Goal: Task Accomplishment & Management: Manage account settings

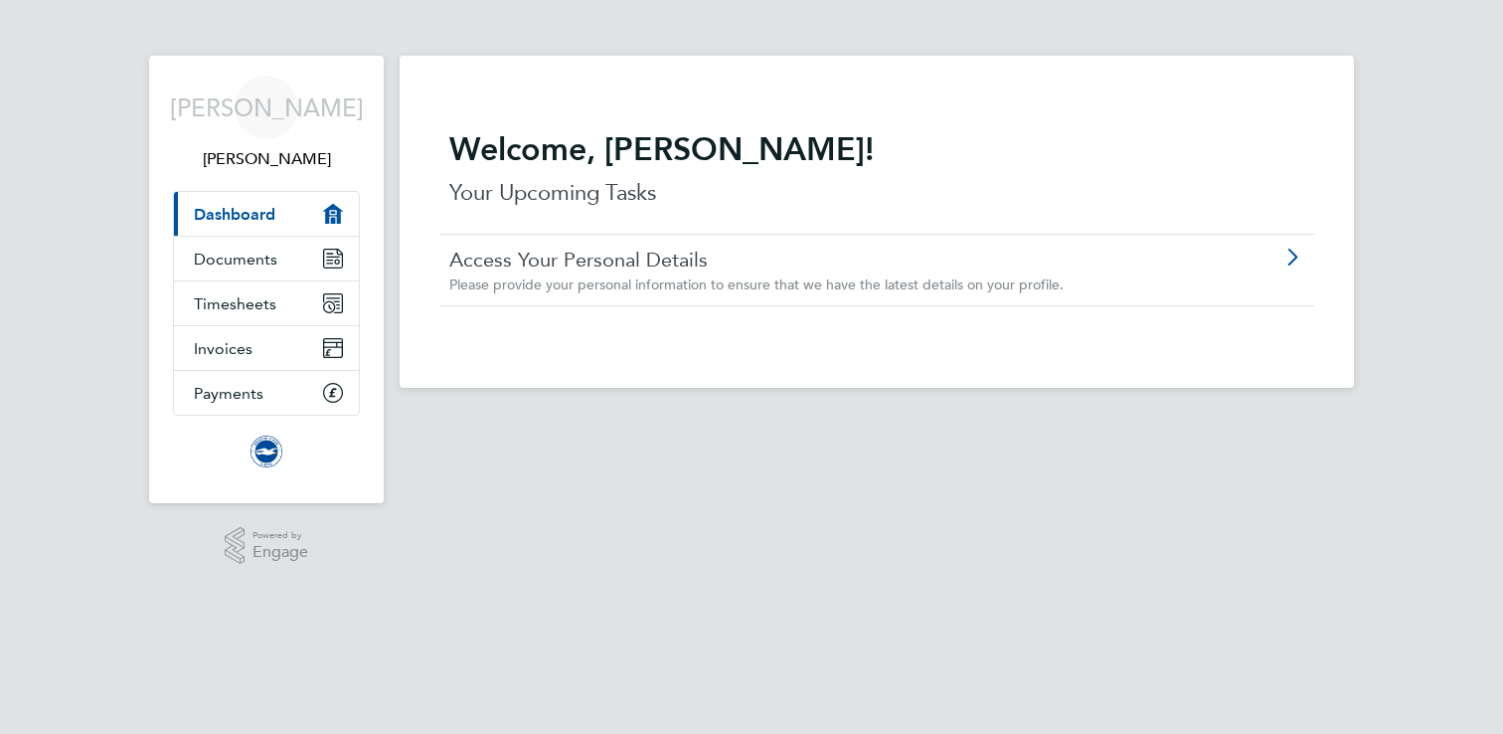
click at [832, 268] on link "Access Your Personal Details" at bounding box center [820, 260] width 743 height 26
click at [237, 302] on span "Timesheets" at bounding box center [235, 303] width 83 height 19
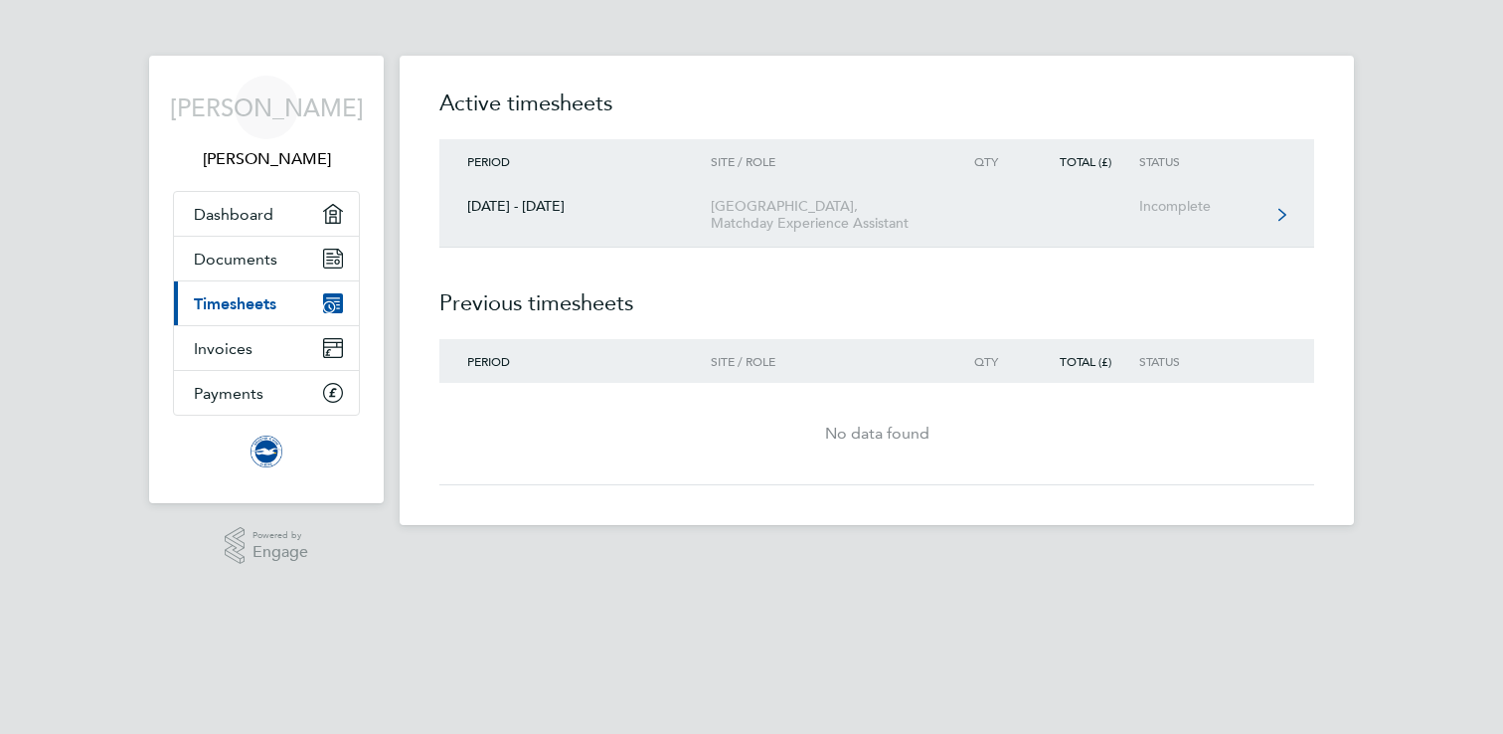
click at [1005, 217] on link "01 - 31 Aug 2025 American Express Community Stadium, Matchday Experience Assist…" at bounding box center [876, 215] width 875 height 65
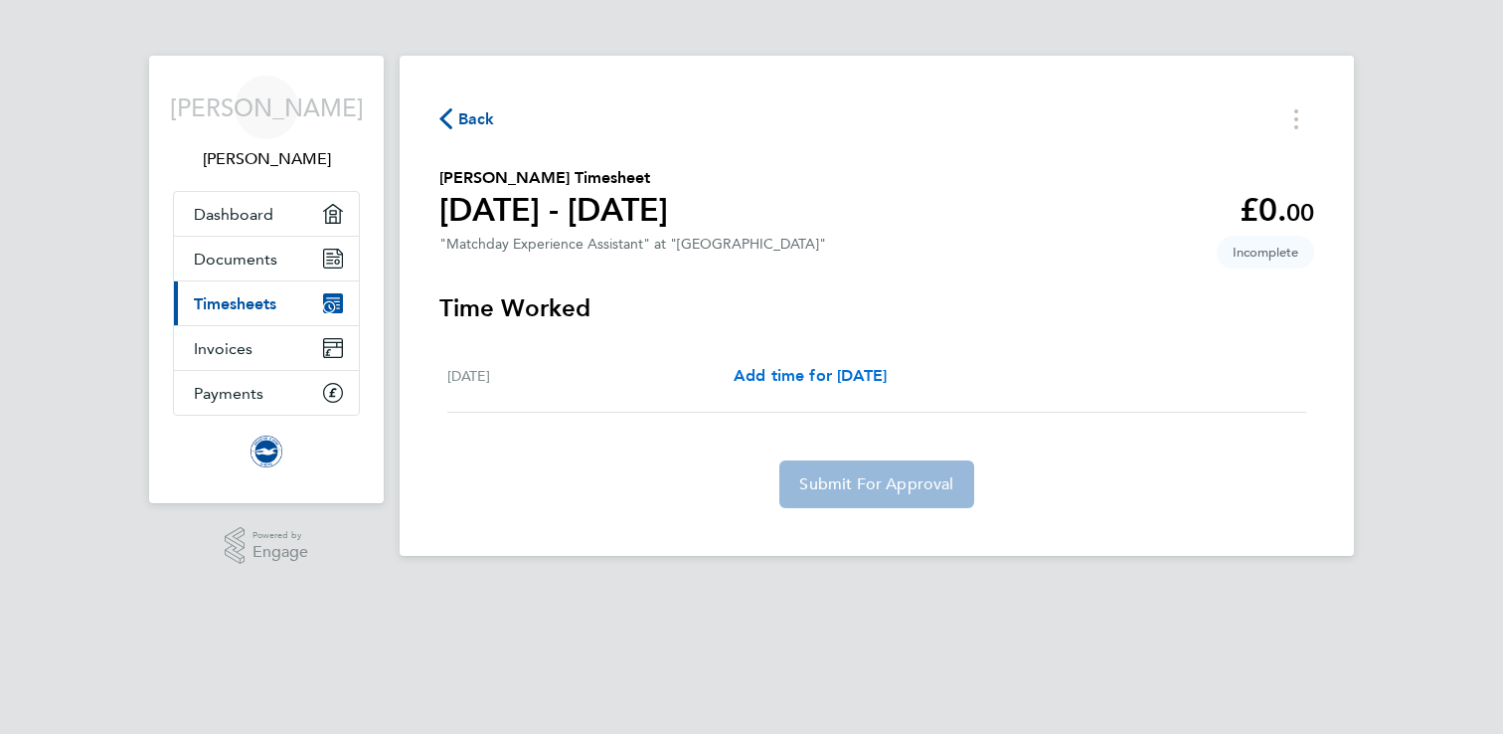
click at [846, 372] on span "Add time for Sun 31 Aug" at bounding box center [810, 375] width 153 height 19
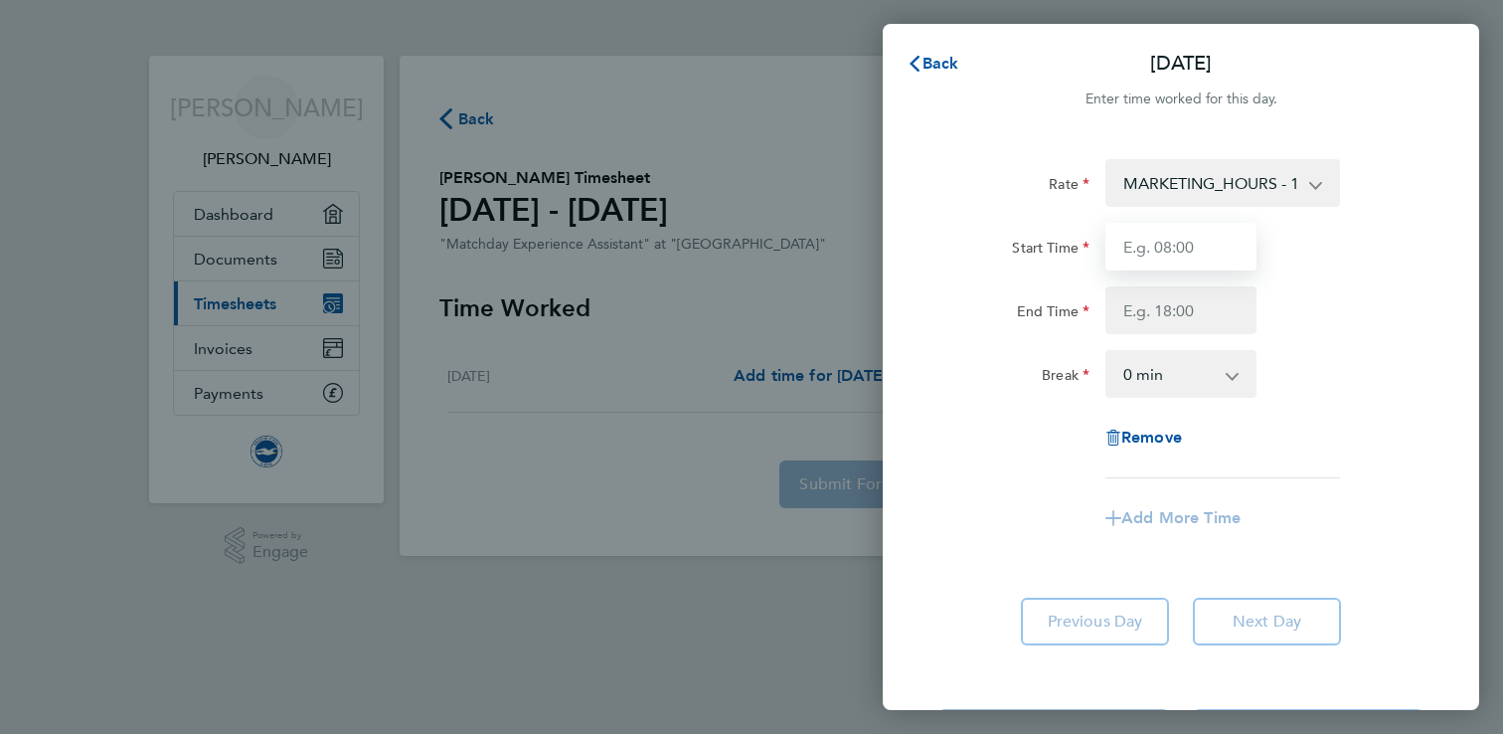
click at [1171, 258] on input "Start Time" at bounding box center [1180, 247] width 151 height 48
type input "12:00"
type input "15:00"
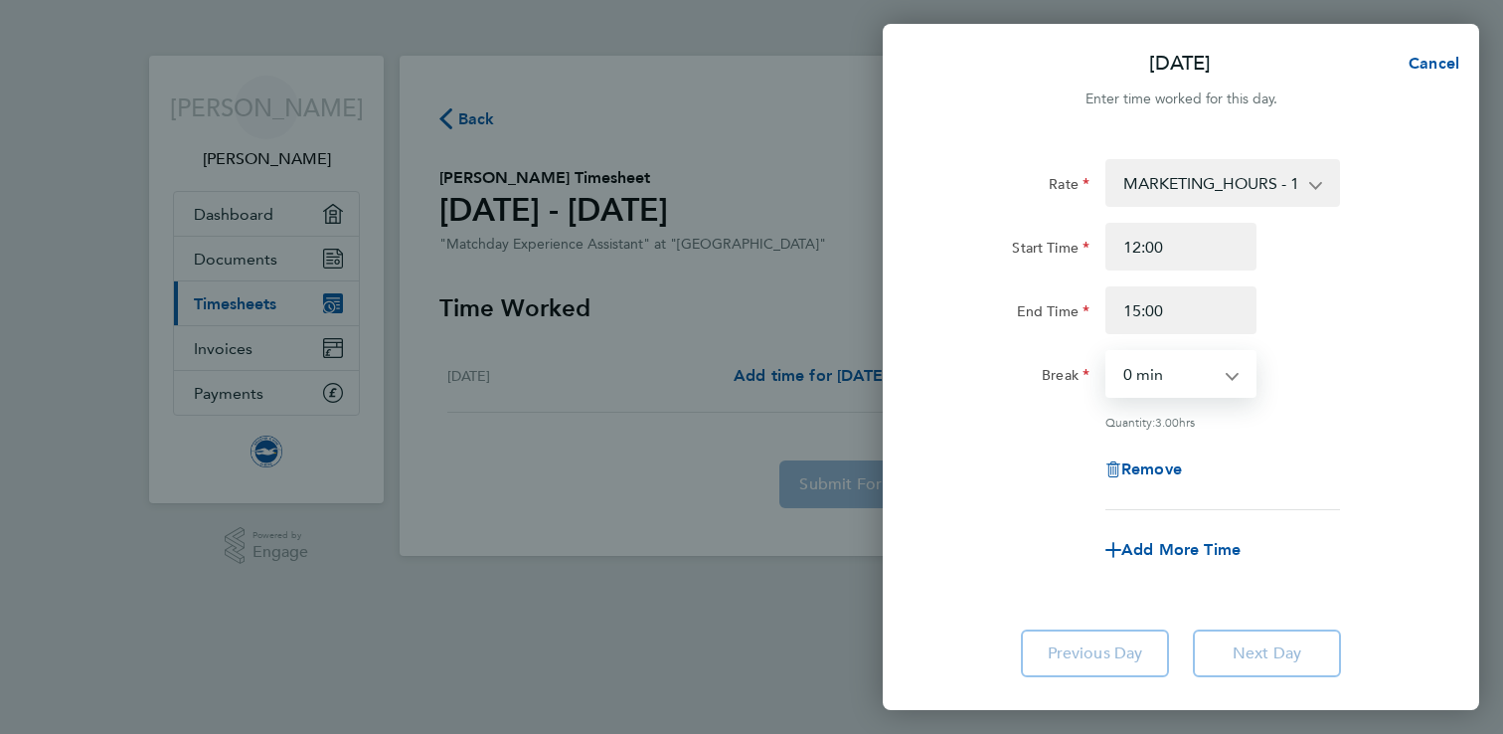
click at [1291, 508] on app-timesheet-line-form-group "Rate MARKETING_HOURS - 12.98 Start Time 12:00 End Time 15:00 Break 0 min 15 min…" at bounding box center [1180, 366] width 485 height 415
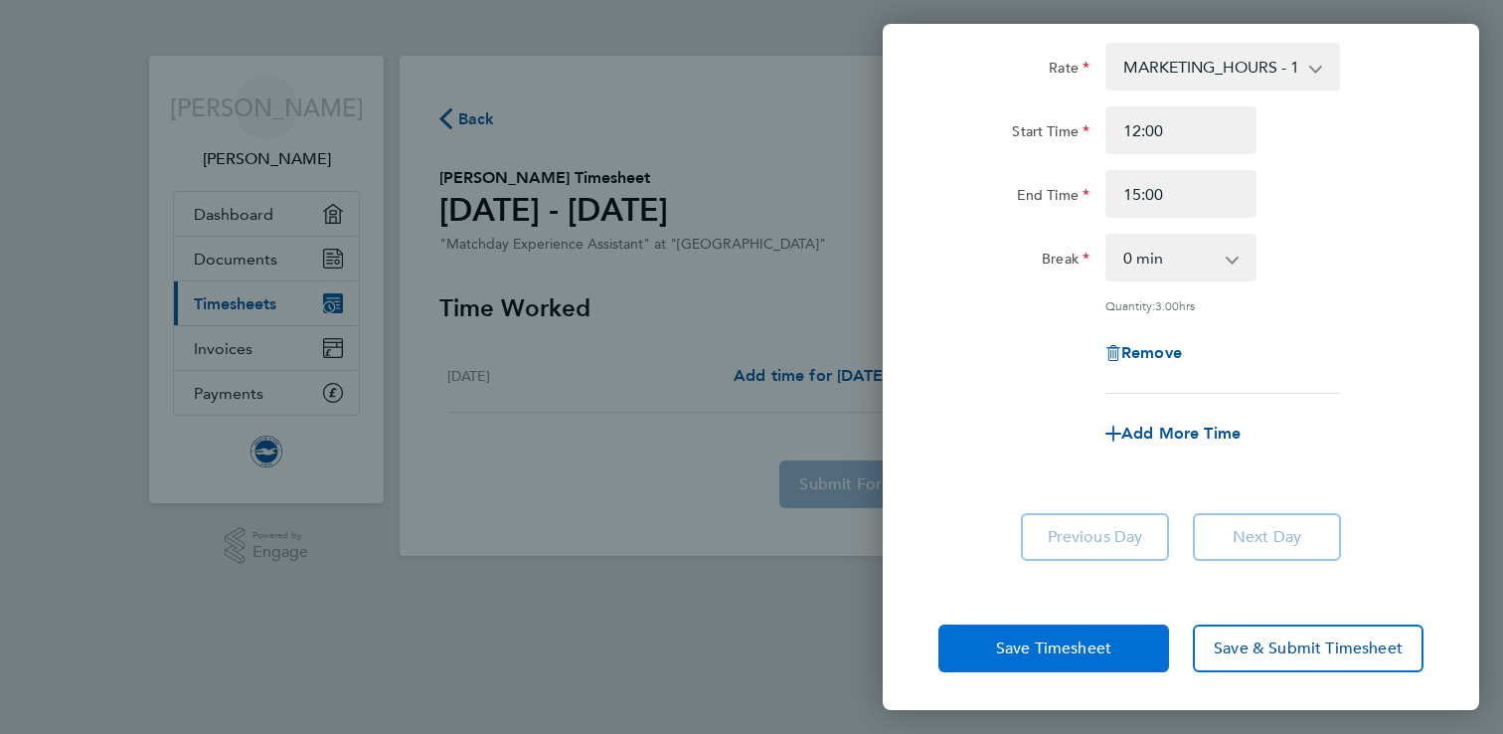
click at [1063, 640] on span "Save Timesheet" at bounding box center [1053, 648] width 115 height 20
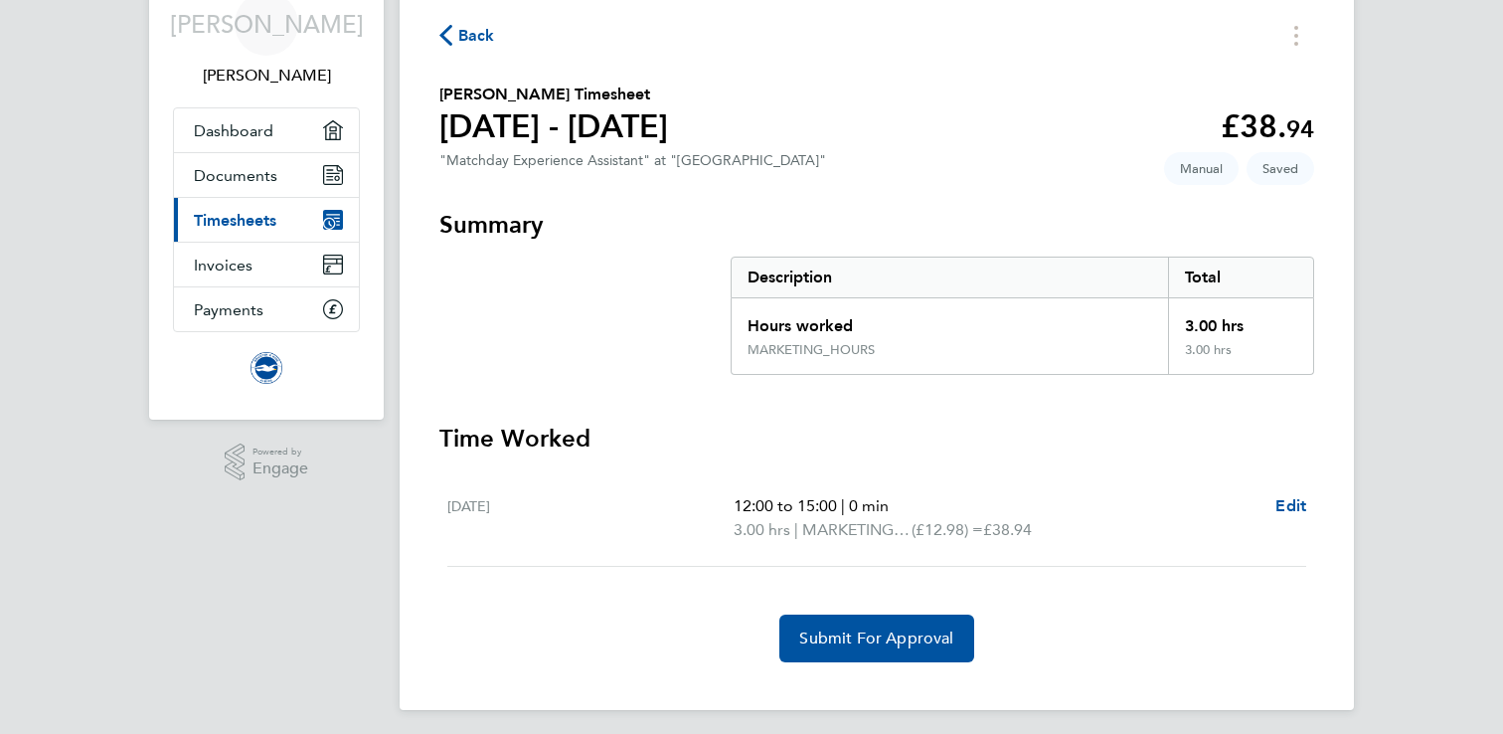
scroll to position [92, 0]
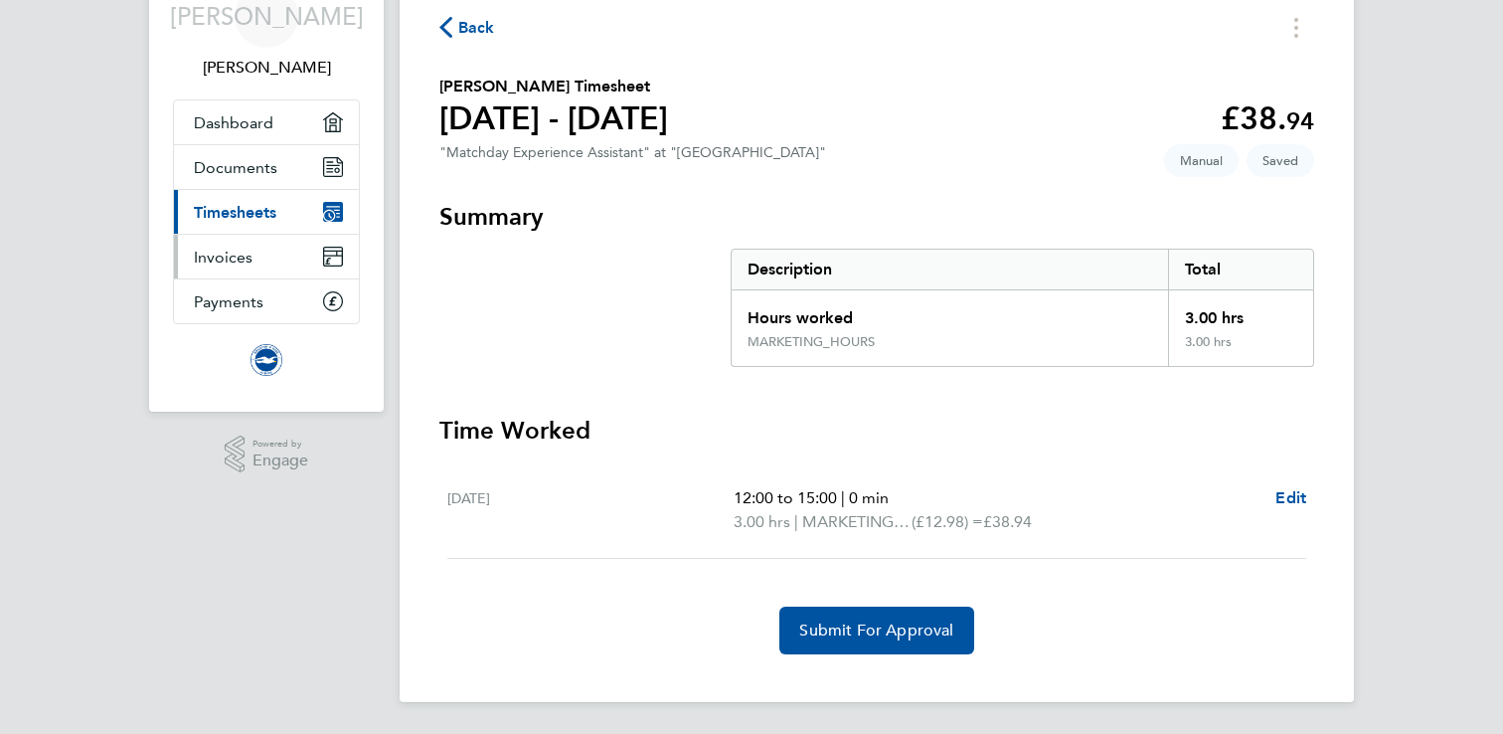
click at [273, 260] on link "Invoices" at bounding box center [266, 257] width 185 height 44
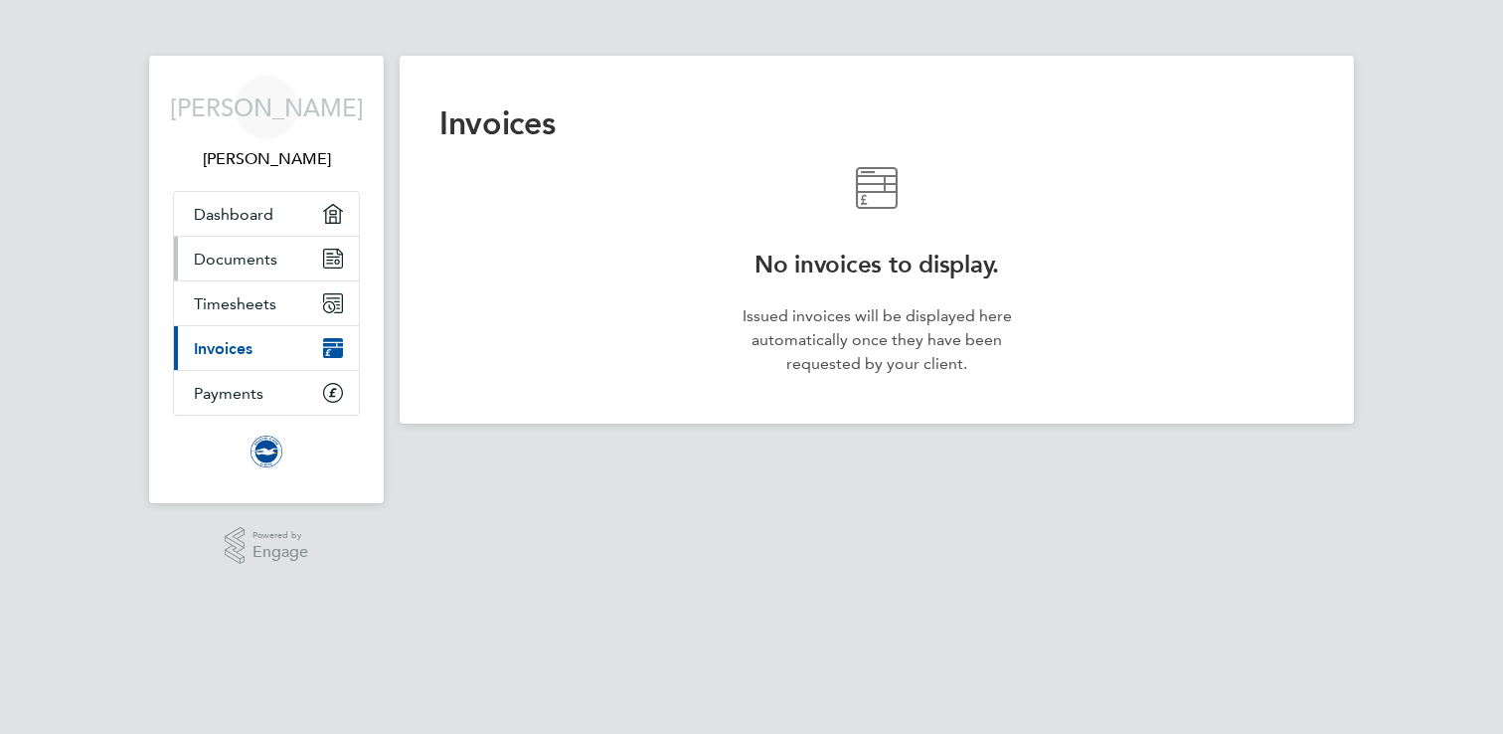
click at [264, 251] on span "Documents" at bounding box center [236, 259] width 84 height 19
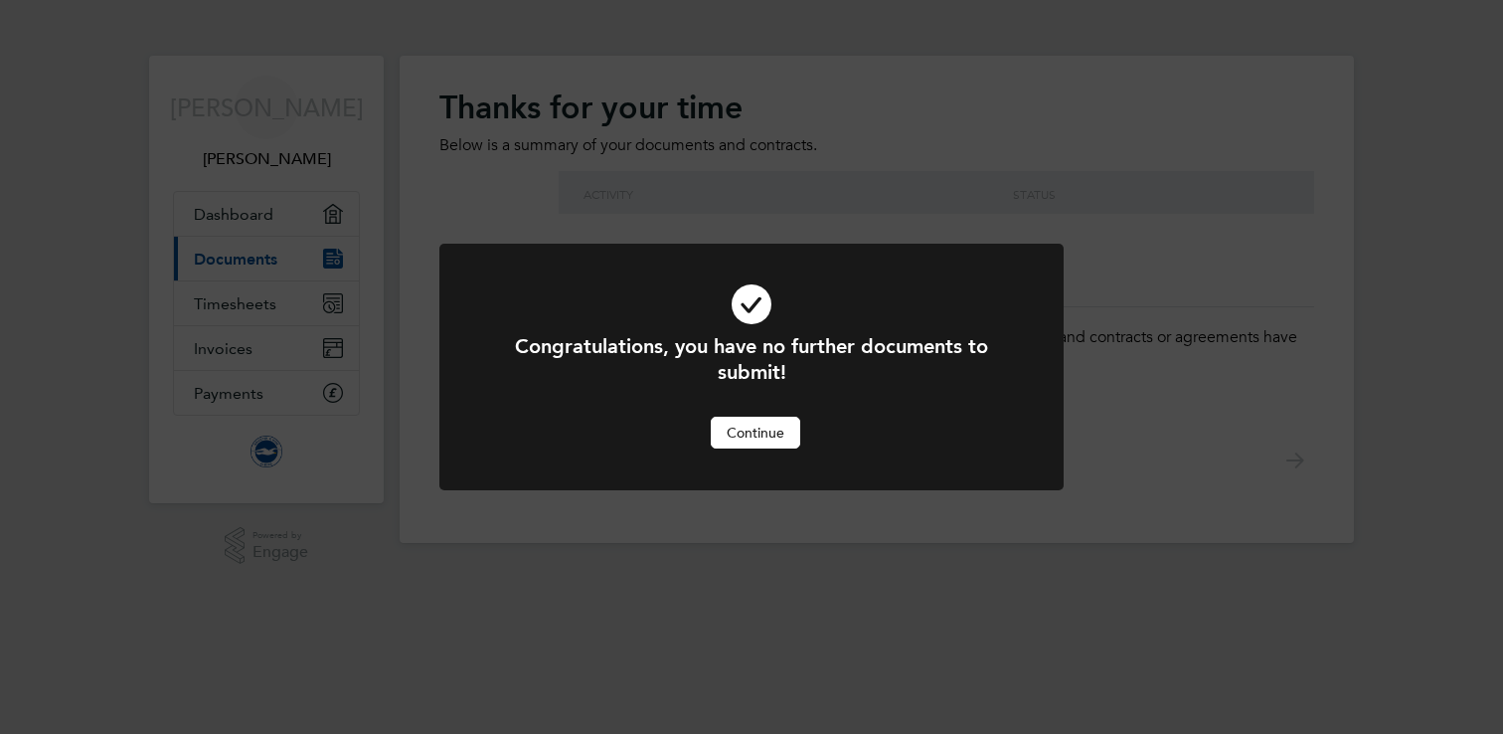
click at [763, 431] on button "Continue" at bounding box center [755, 433] width 89 height 32
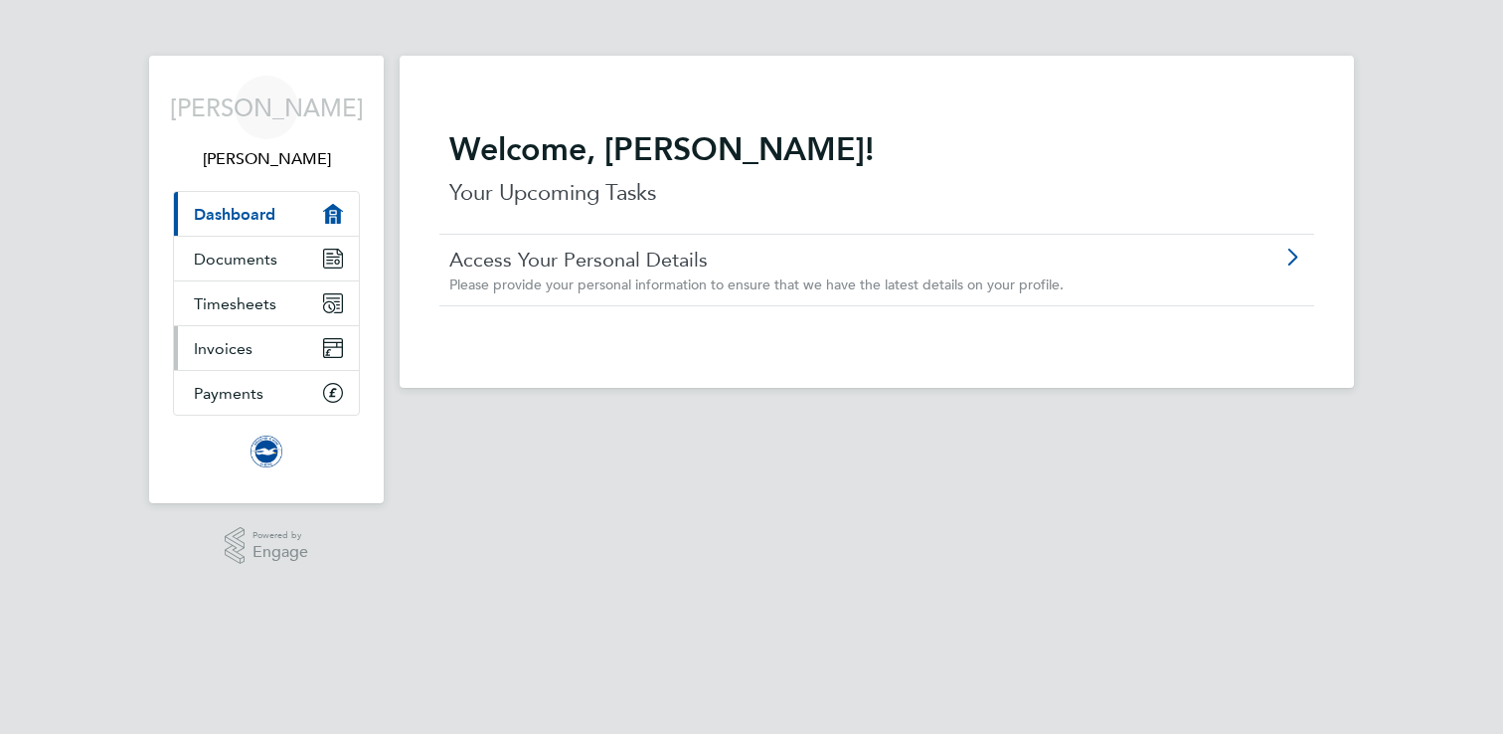
click at [247, 348] on span "Invoices" at bounding box center [223, 348] width 59 height 19
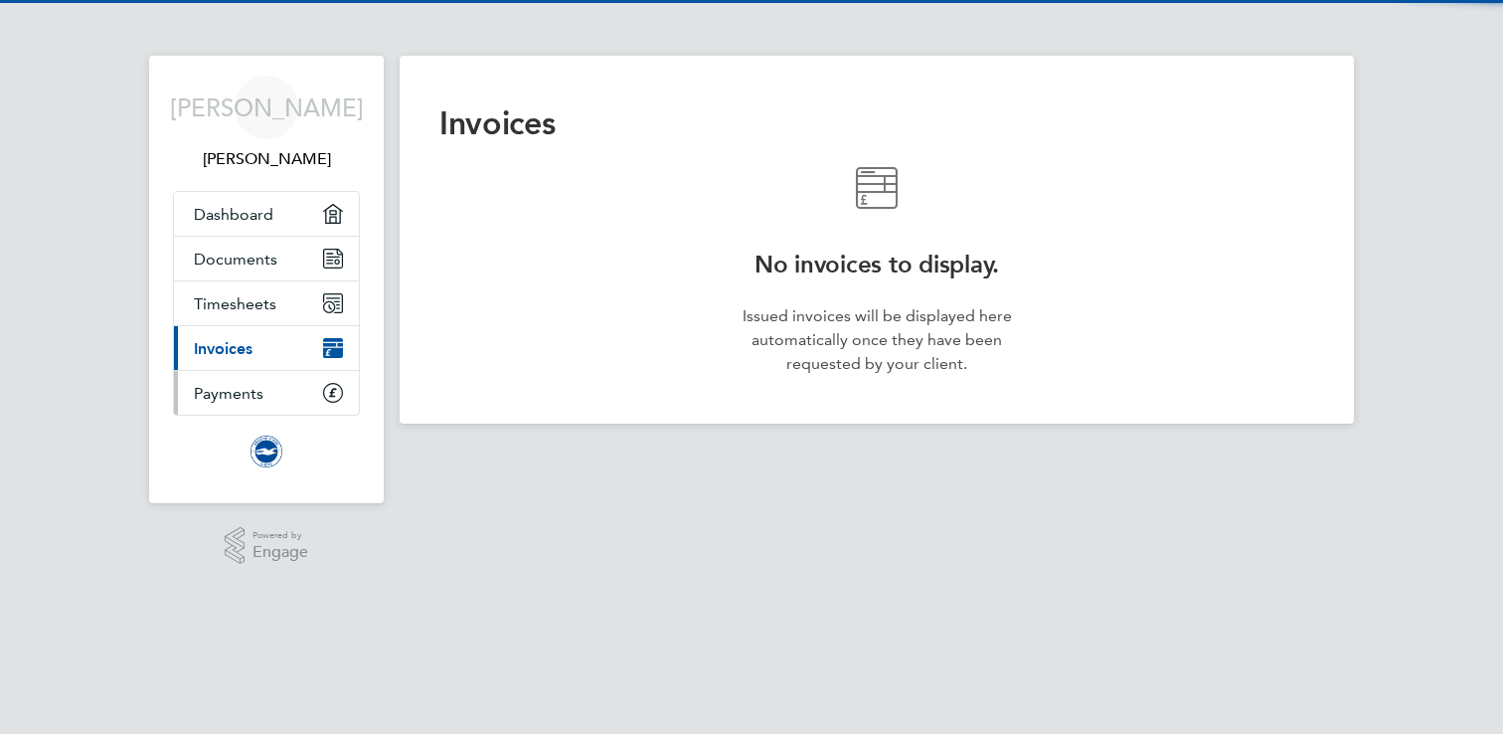
click at [243, 390] on span "Payments" at bounding box center [229, 393] width 70 height 19
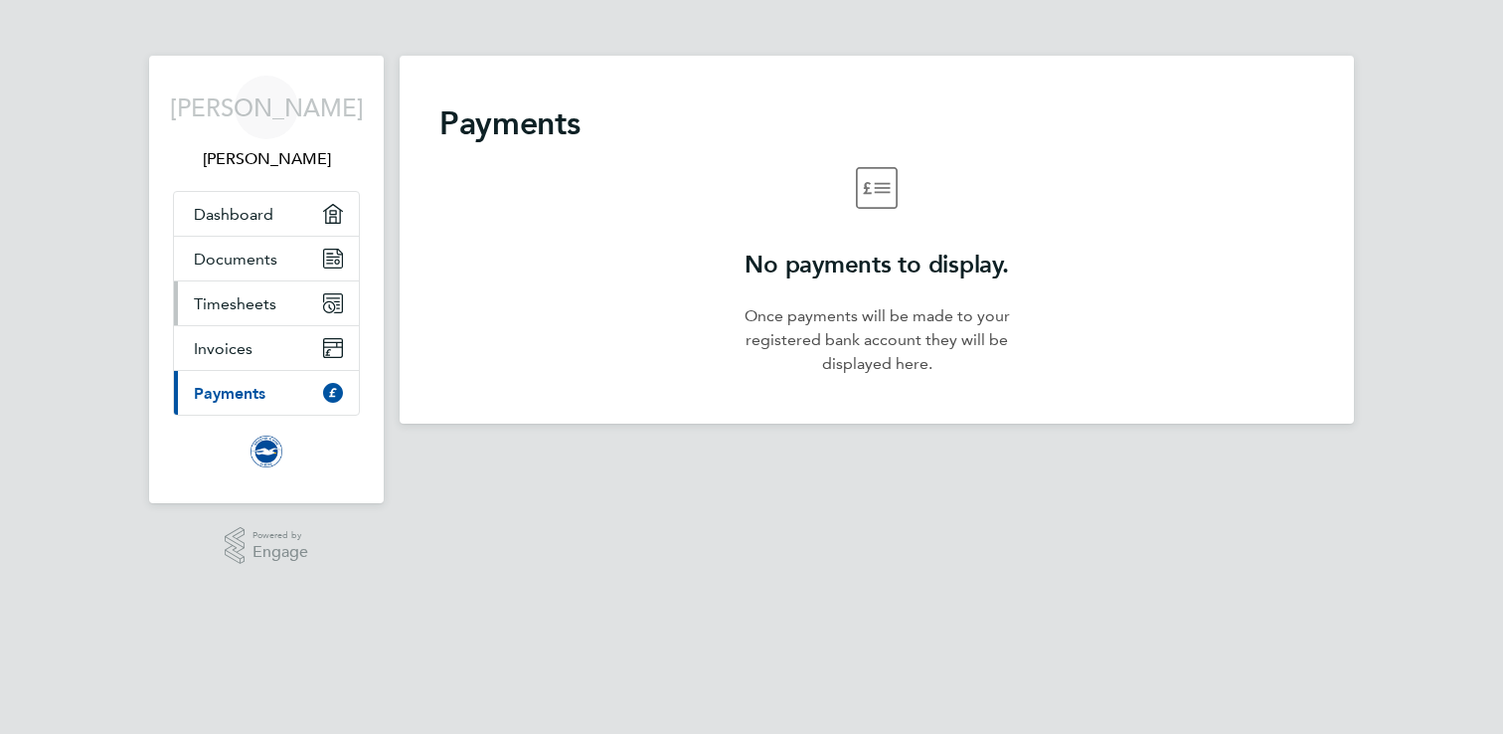
click at [239, 288] on link "Timesheets" at bounding box center [266, 303] width 185 height 44
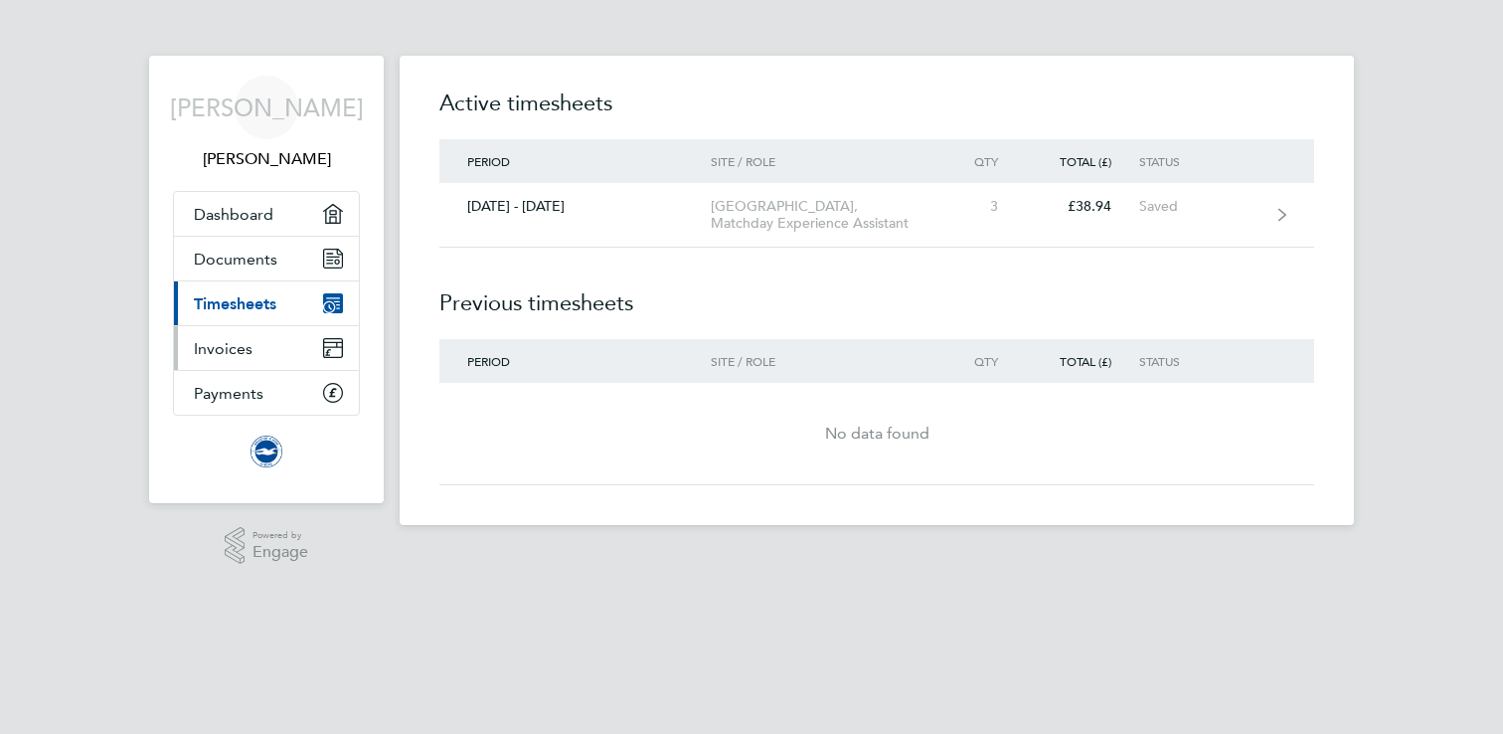
click at [211, 348] on span "Invoices" at bounding box center [223, 348] width 59 height 19
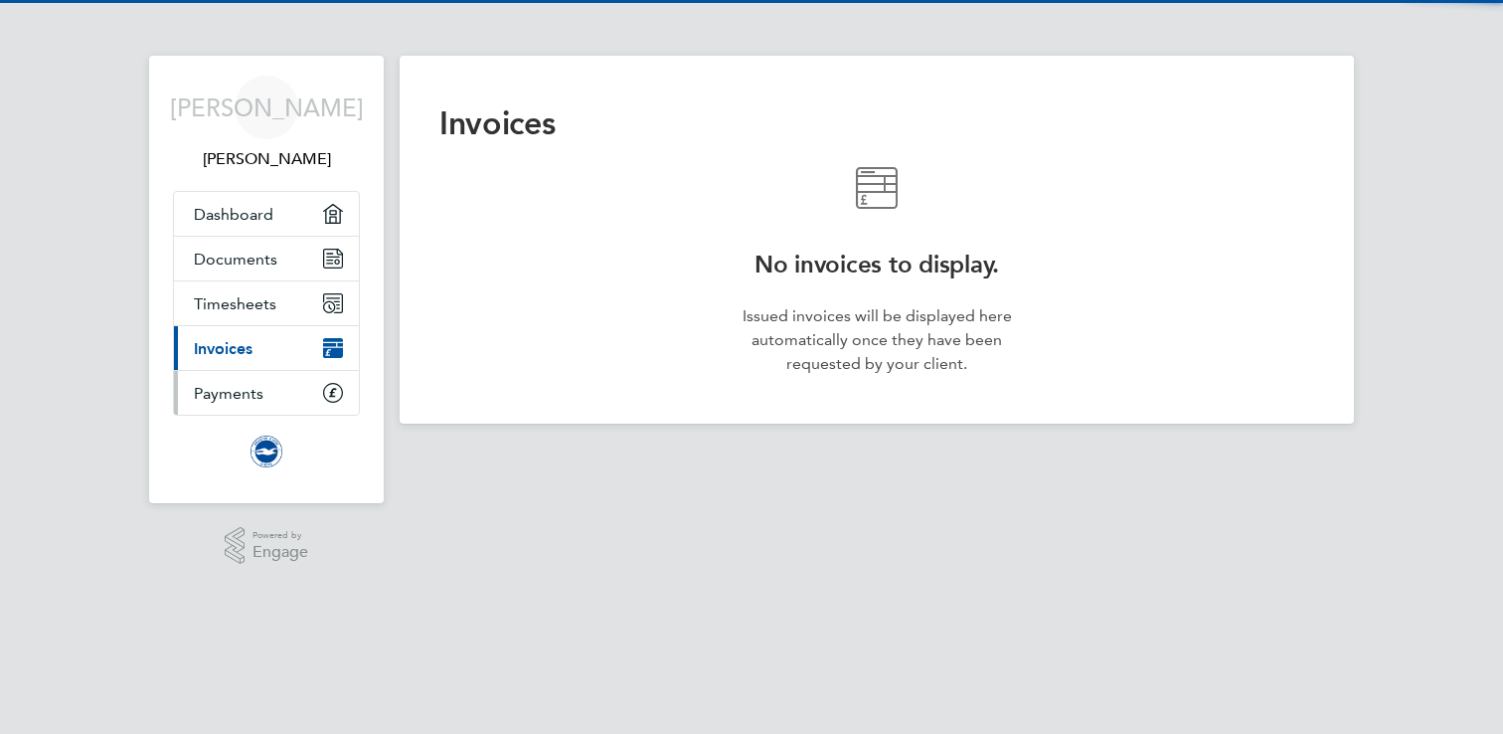
click at [215, 384] on span "Payments" at bounding box center [229, 393] width 70 height 19
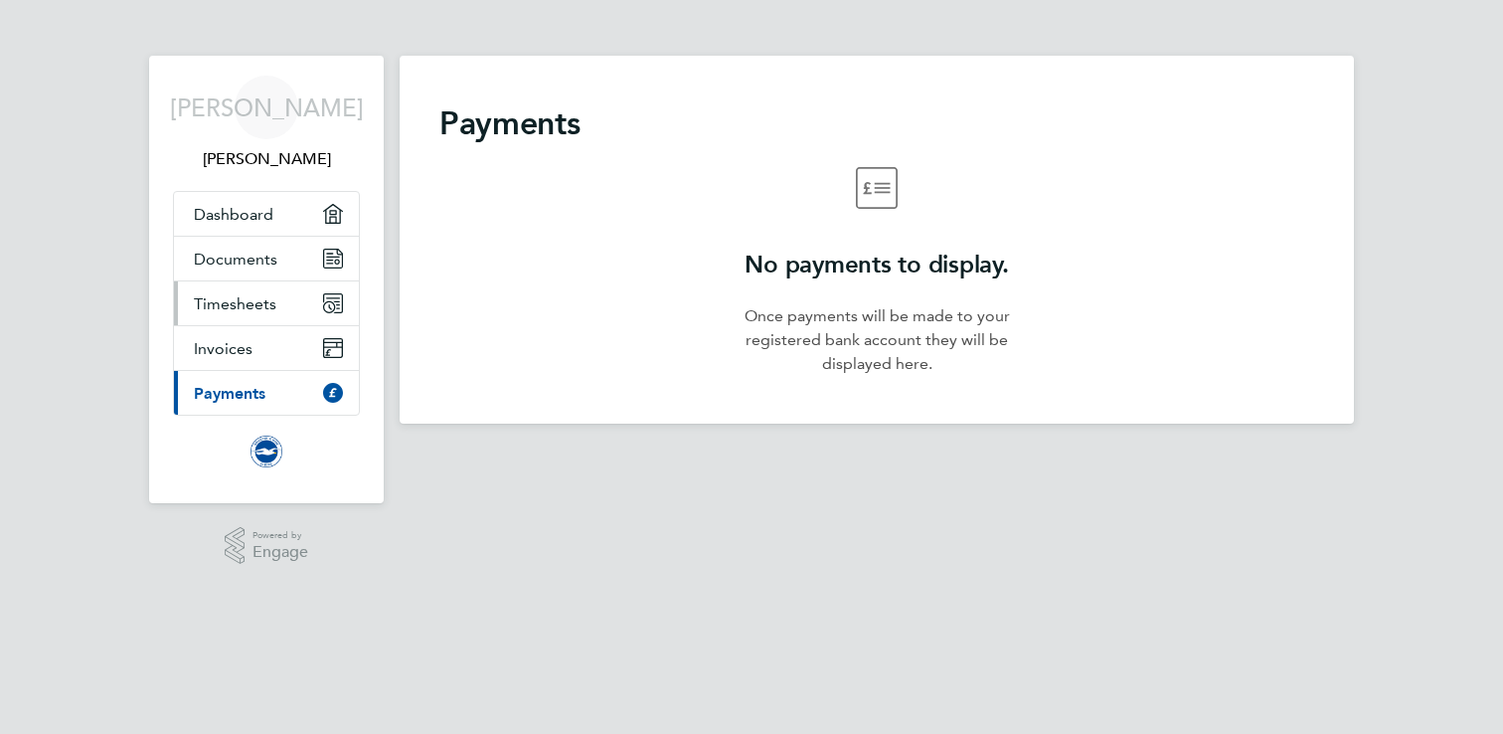
click at [256, 306] on span "Timesheets" at bounding box center [235, 303] width 83 height 19
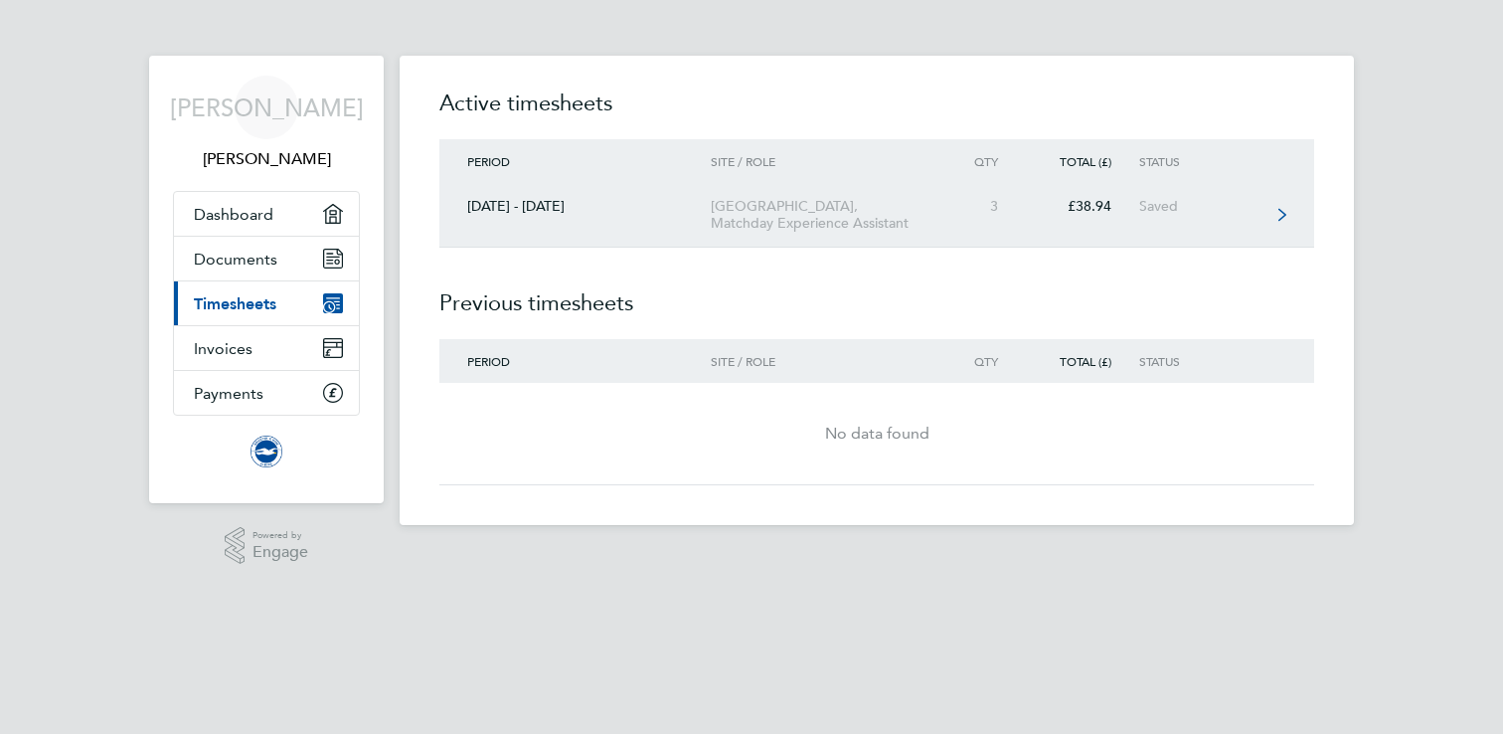
click at [1238, 214] on div "Saved" at bounding box center [1200, 206] width 122 height 17
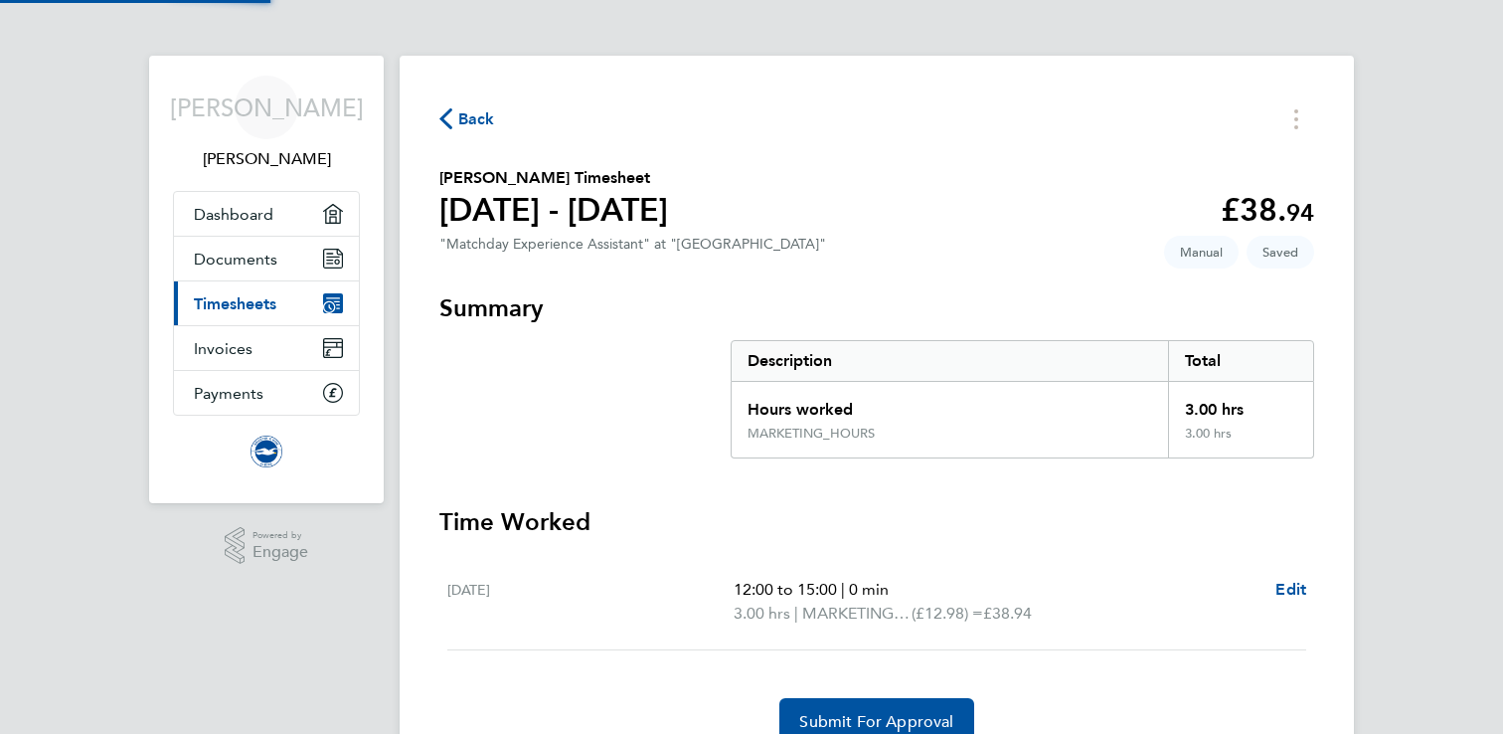
click at [1238, 214] on app-decimal "£38. 94" at bounding box center [1267, 210] width 93 height 38
click at [1298, 586] on span "Edit" at bounding box center [1290, 589] width 31 height 19
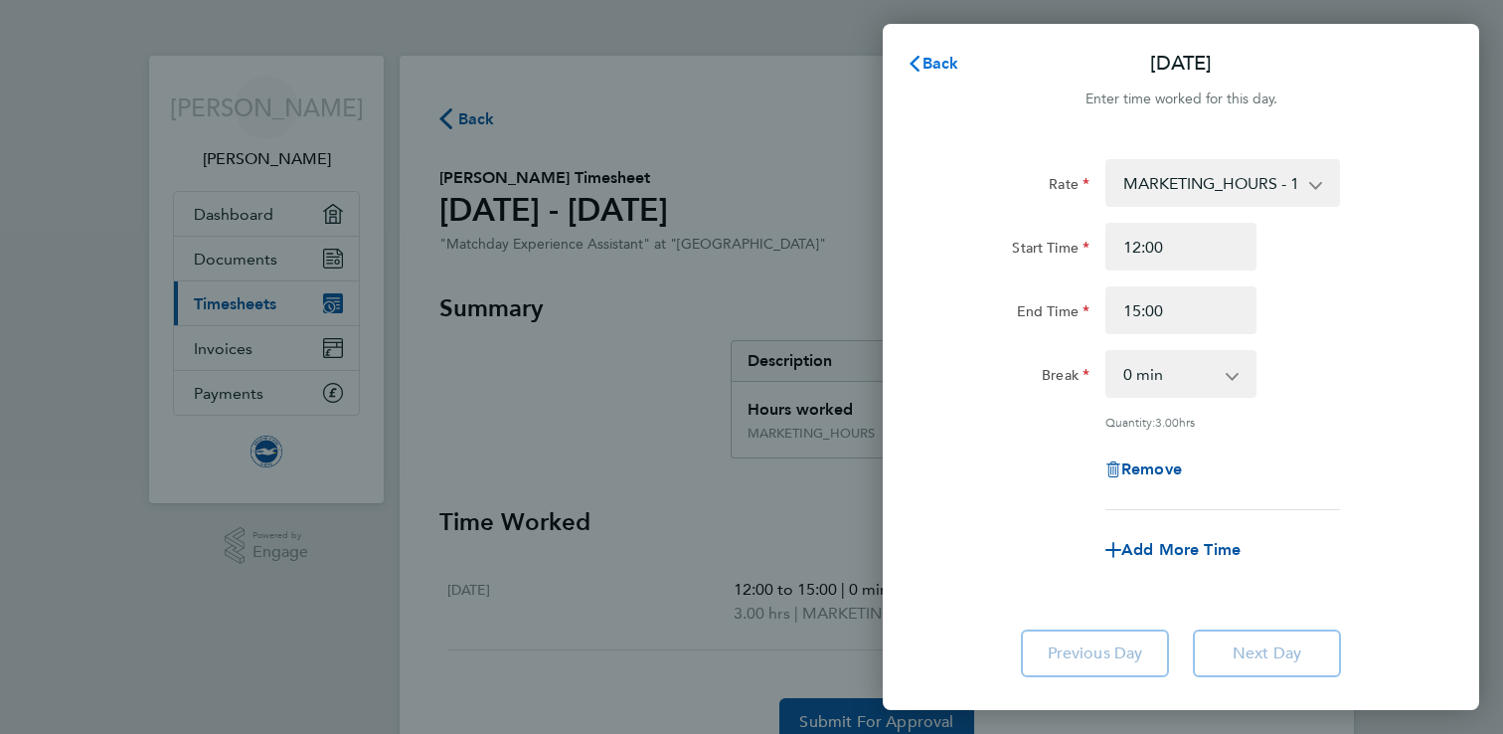
click at [936, 79] on button "Back" at bounding box center [933, 64] width 92 height 40
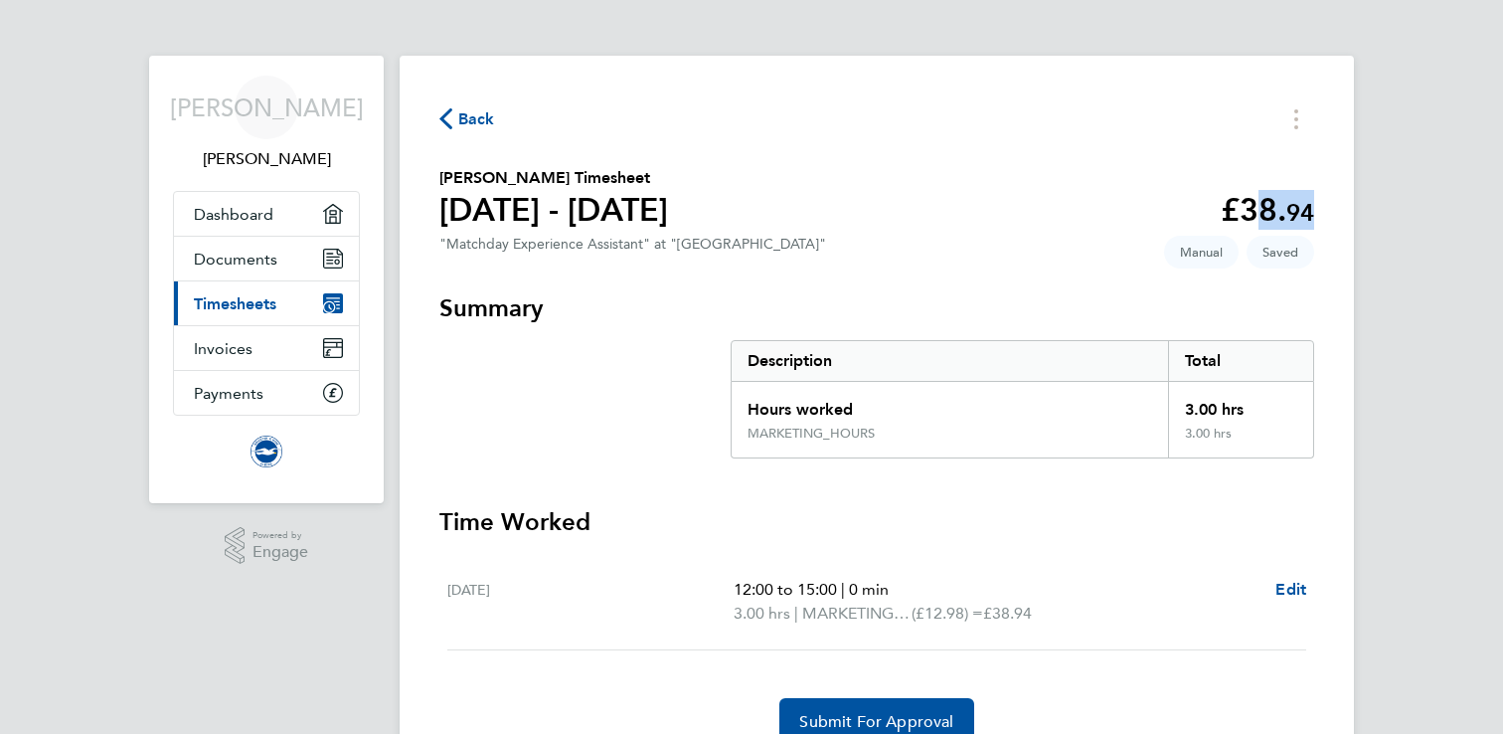
click at [950, 164] on div "Back Jonathan Aylett's Timesheet 01 - 31 Aug 2025 £38. 94 "Matchday Experience …" at bounding box center [877, 425] width 954 height 738
click at [1297, 594] on span "Edit" at bounding box center [1290, 589] width 31 height 19
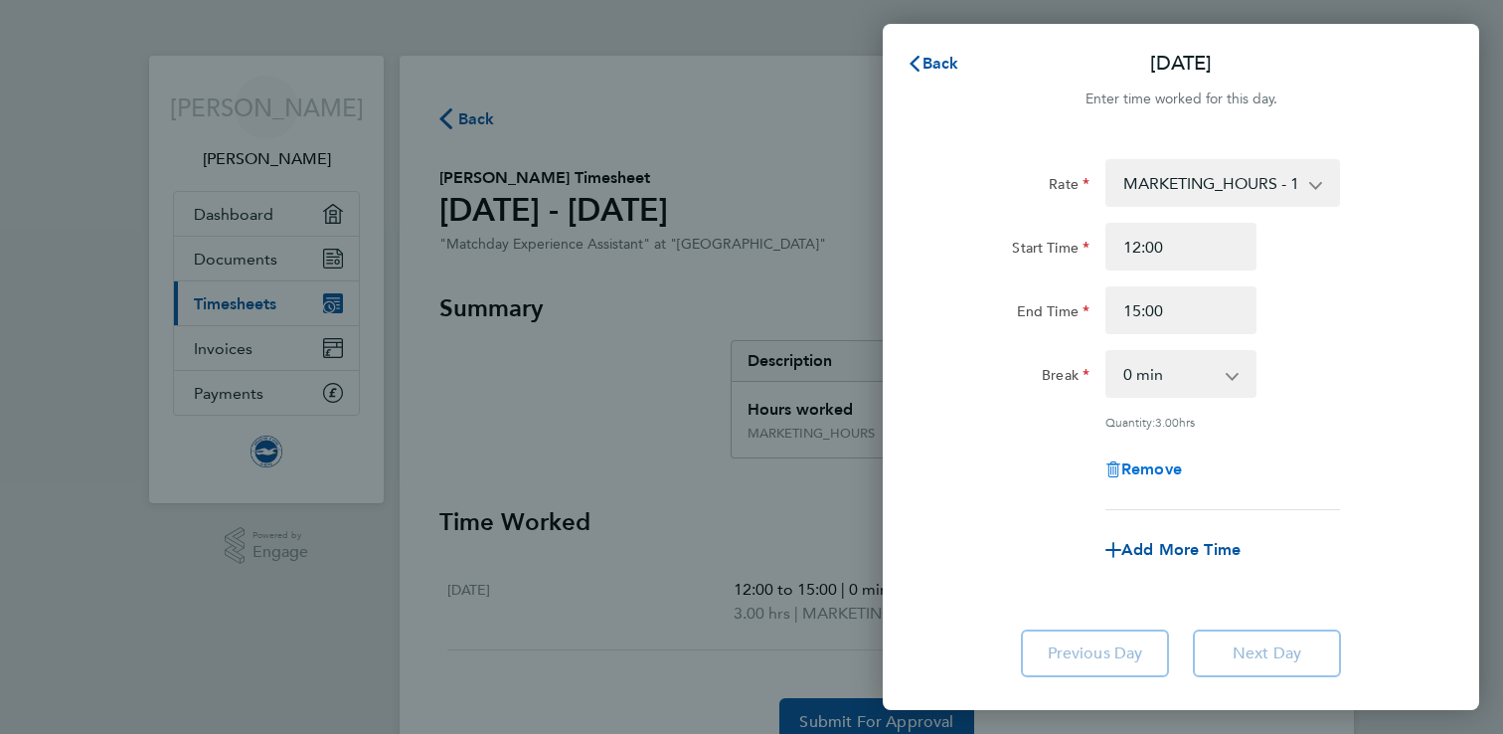
click at [1129, 466] on span "Remove" at bounding box center [1151, 468] width 61 height 19
select select "null"
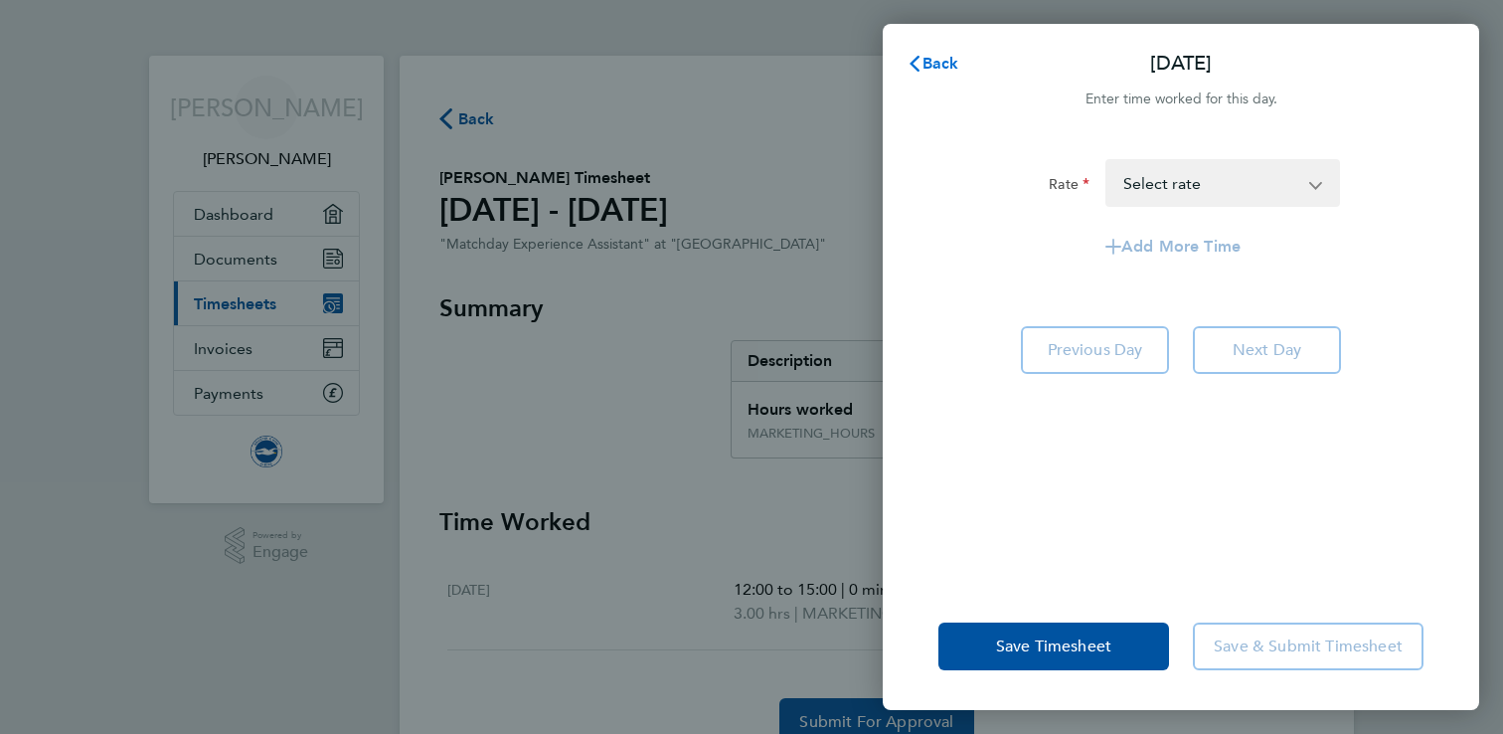
click at [947, 55] on span "Back" at bounding box center [940, 63] width 37 height 19
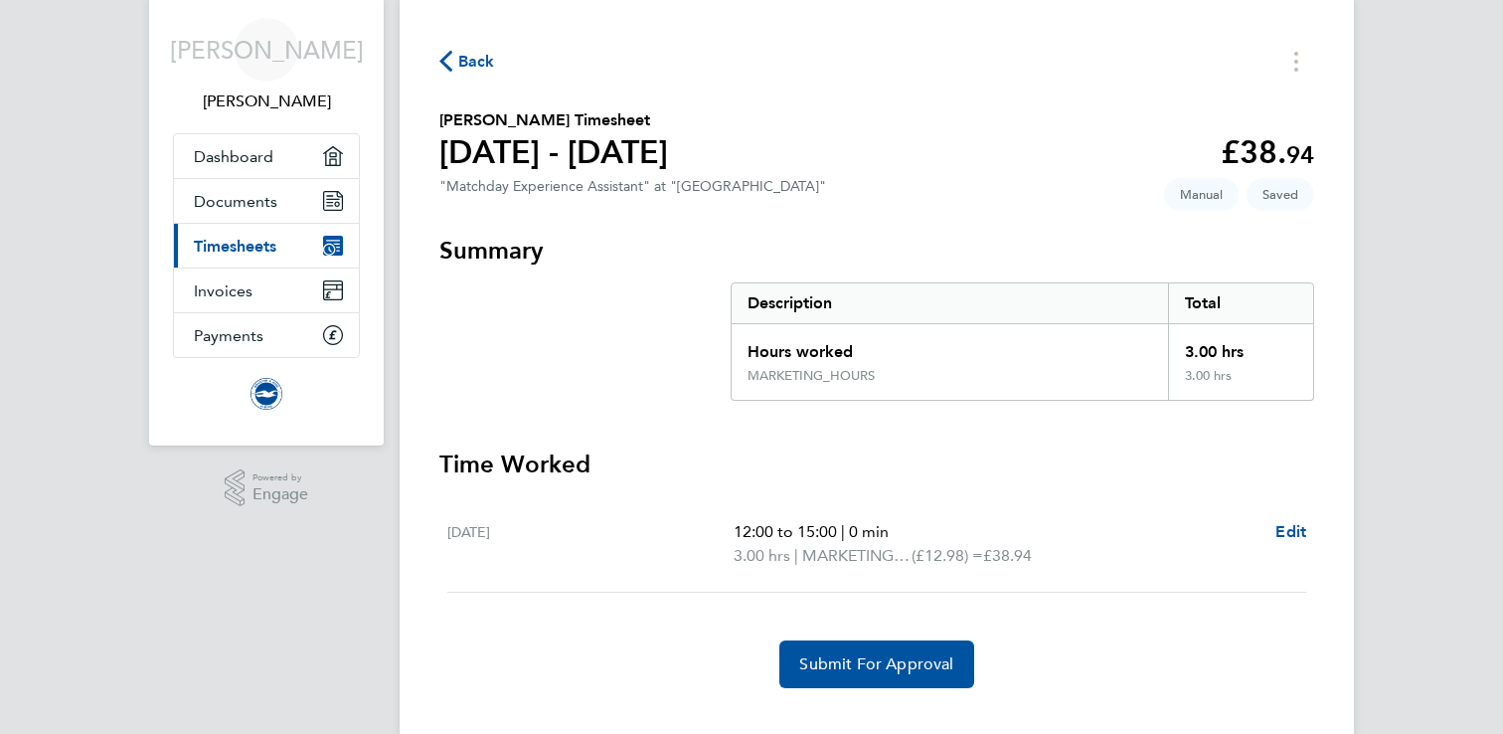
scroll to position [92, 0]
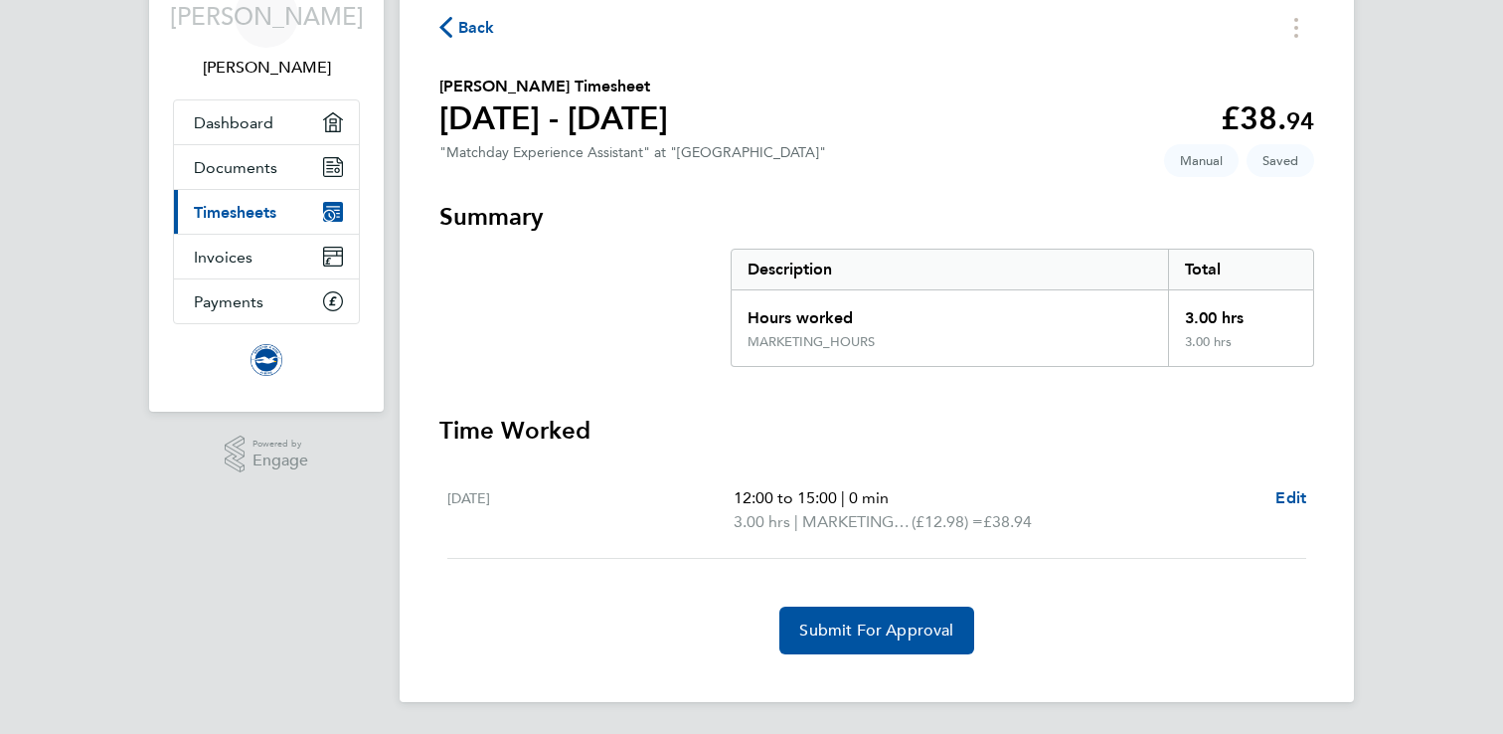
click at [449, 17] on icon "button" at bounding box center [445, 27] width 13 height 21
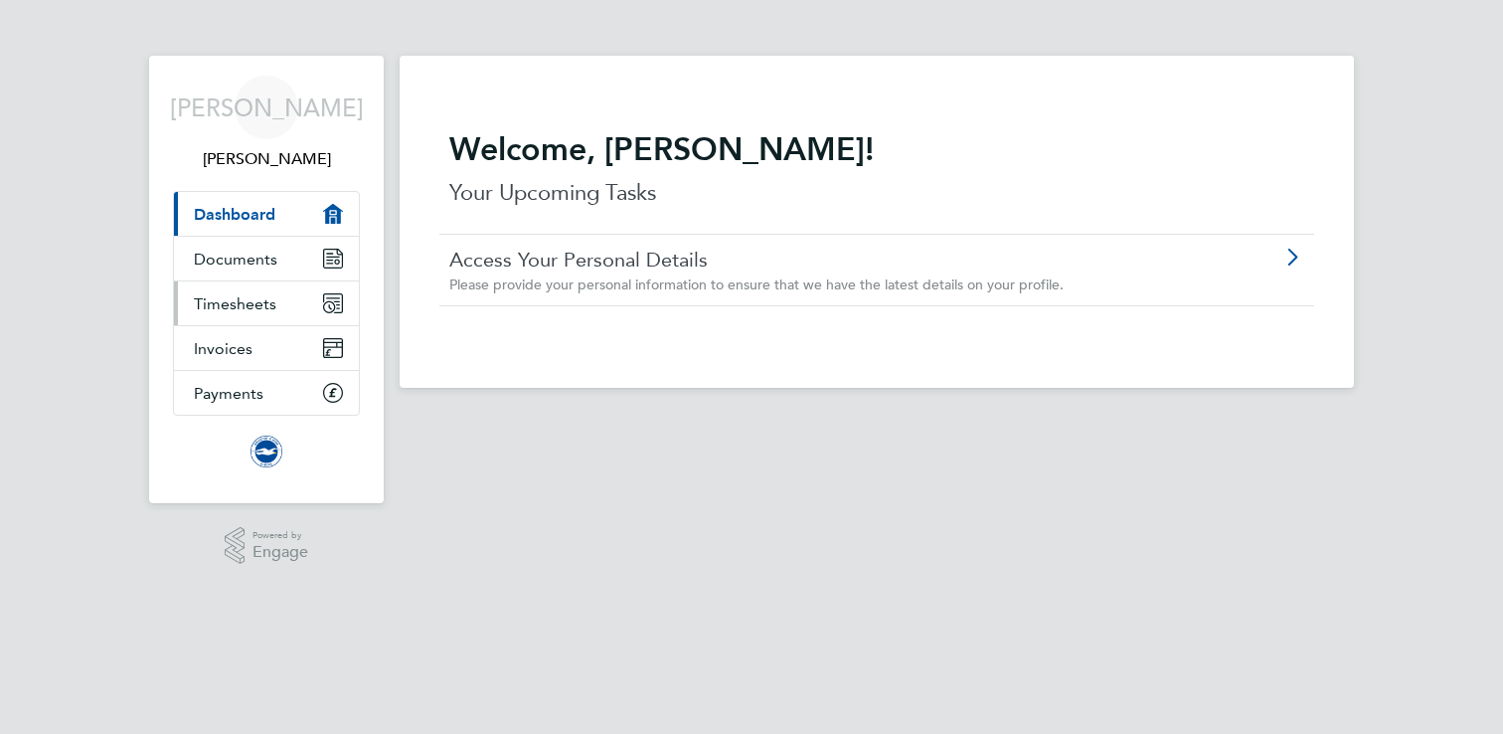
click at [258, 308] on span "Timesheets" at bounding box center [235, 303] width 83 height 19
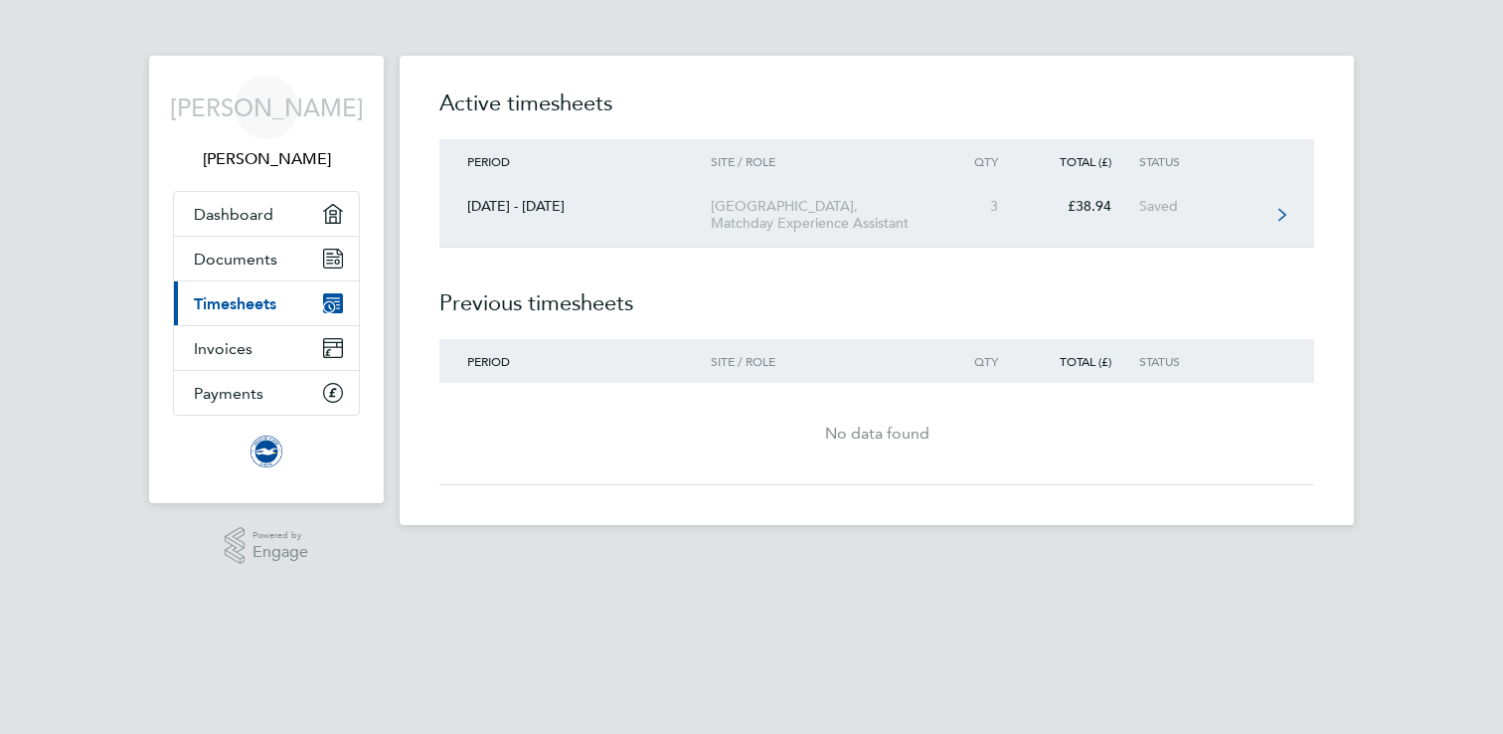
click at [1297, 226] on link "[DATE] - [DATE] [GEOGRAPHIC_DATA], Matchday Experience Assistant 3 £38.94 Saved" at bounding box center [876, 215] width 875 height 65
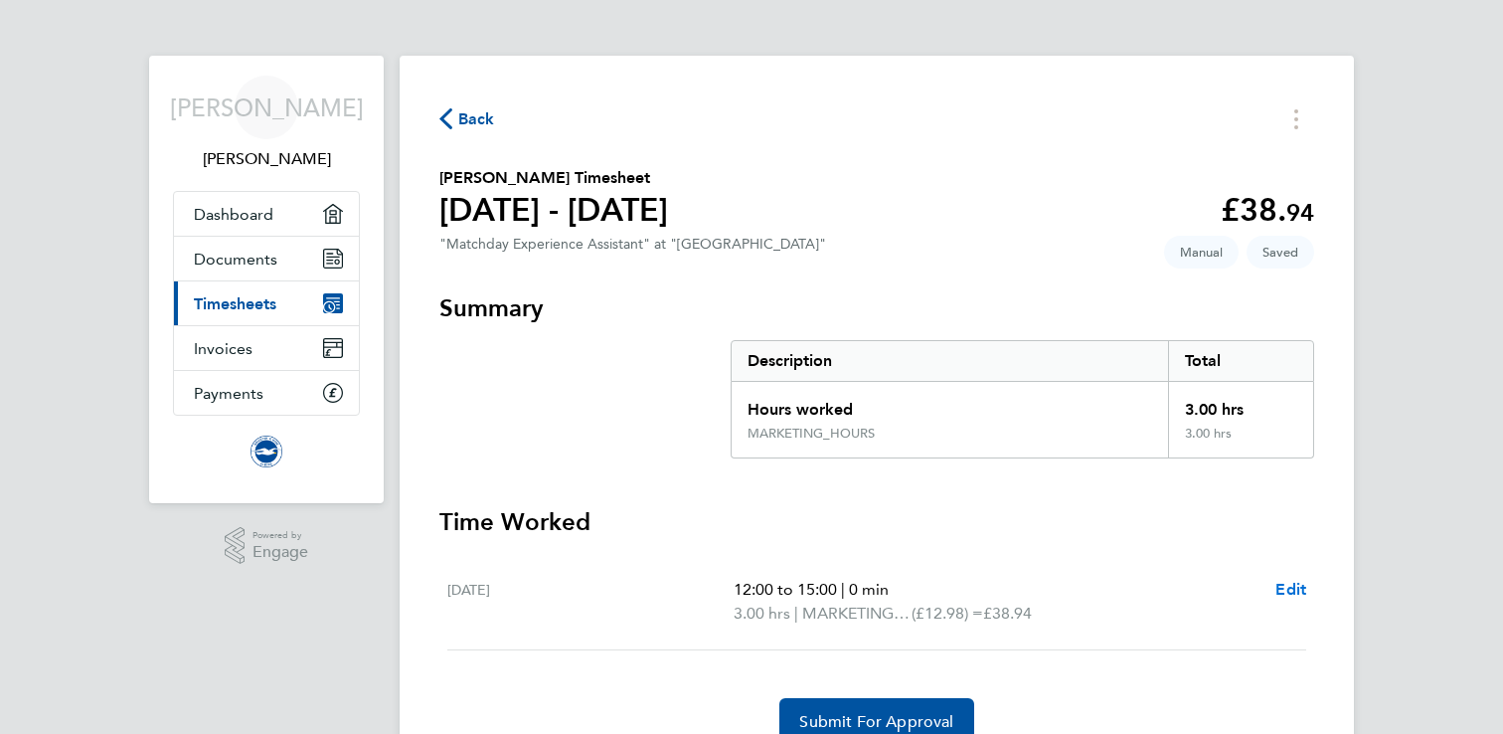
click at [1295, 594] on span "Edit" at bounding box center [1290, 589] width 31 height 19
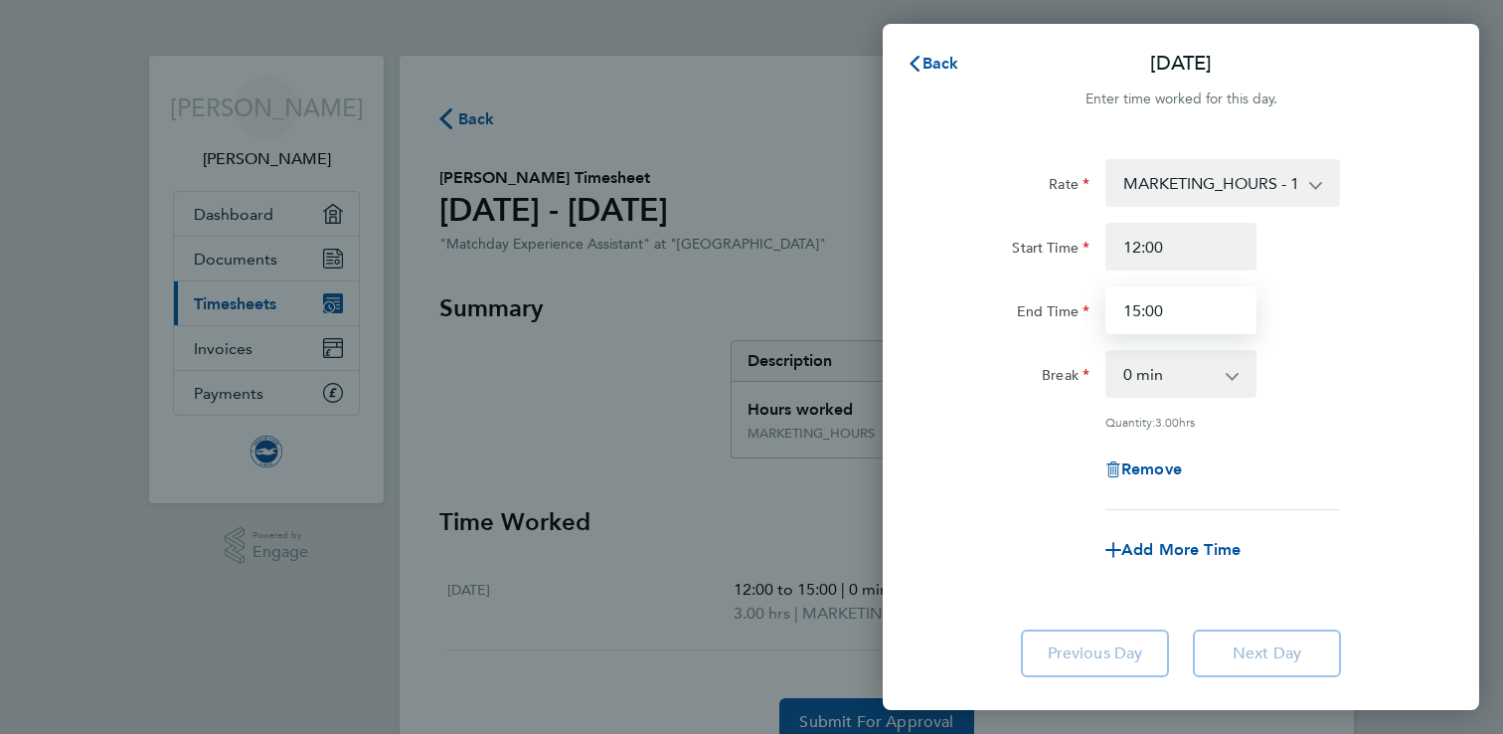
click at [1141, 315] on input "15:00" at bounding box center [1180, 310] width 151 height 48
click at [1178, 319] on input "14:00" at bounding box center [1180, 310] width 151 height 48
type input "14:30"
click at [1355, 465] on div "Remove" at bounding box center [1180, 469] width 501 height 48
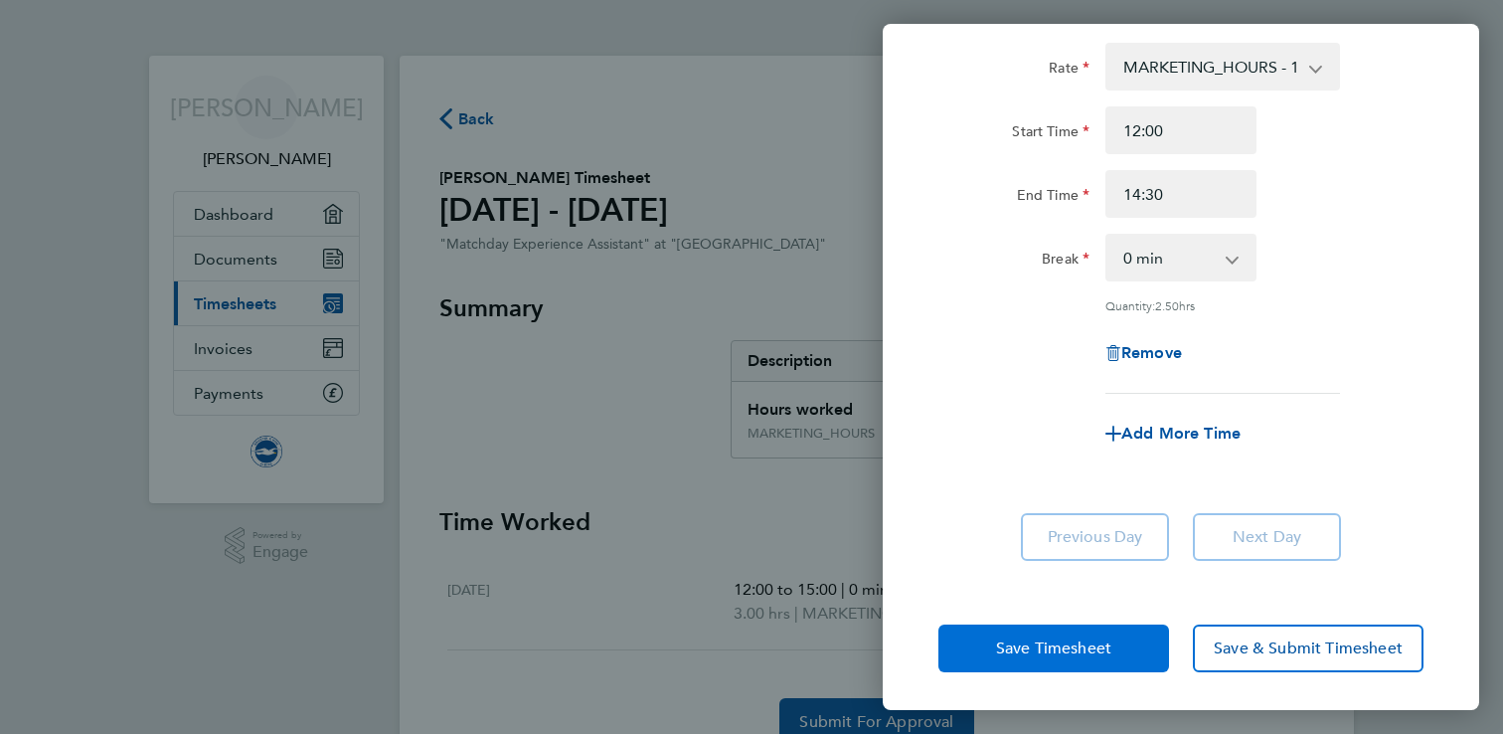
click at [1073, 644] on span "Save Timesheet" at bounding box center [1053, 648] width 115 height 20
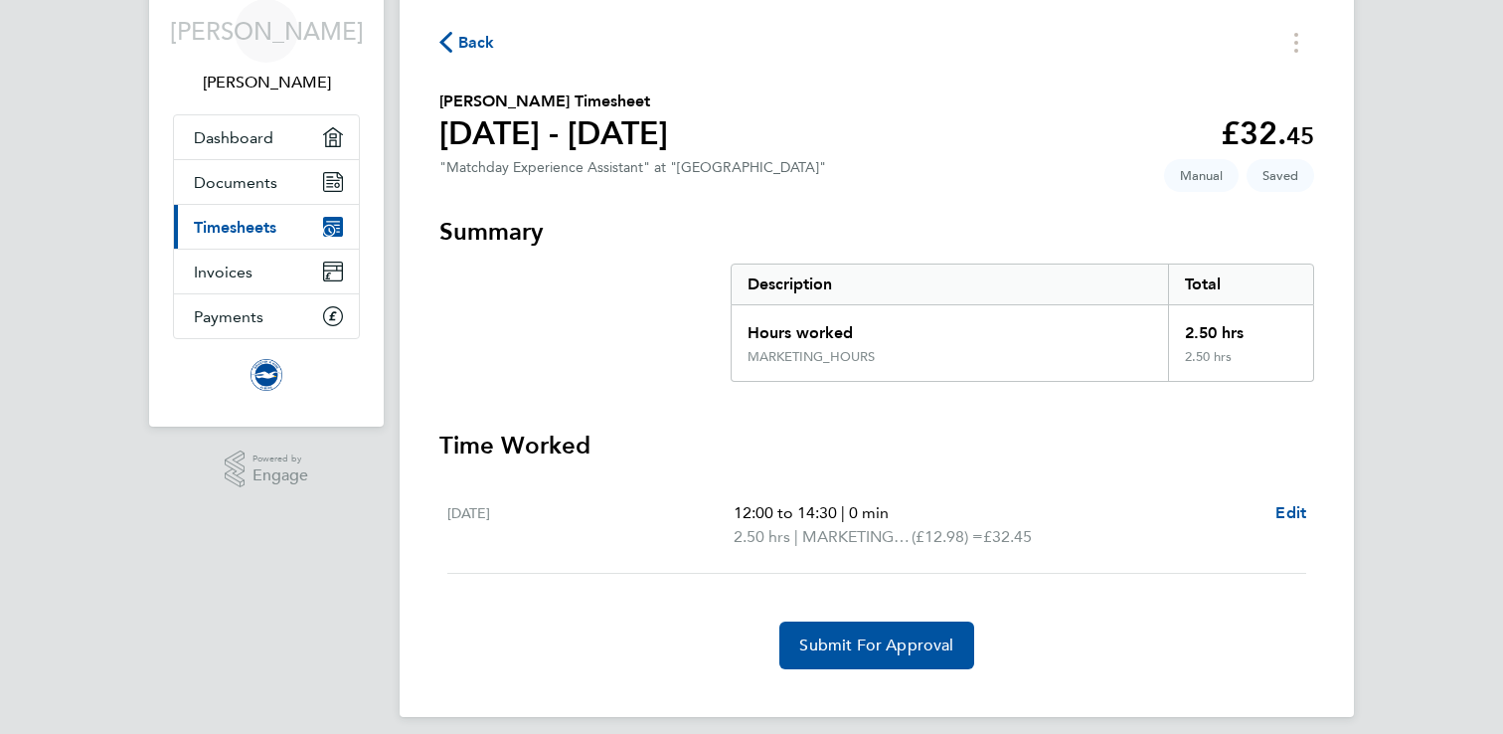
scroll to position [92, 0]
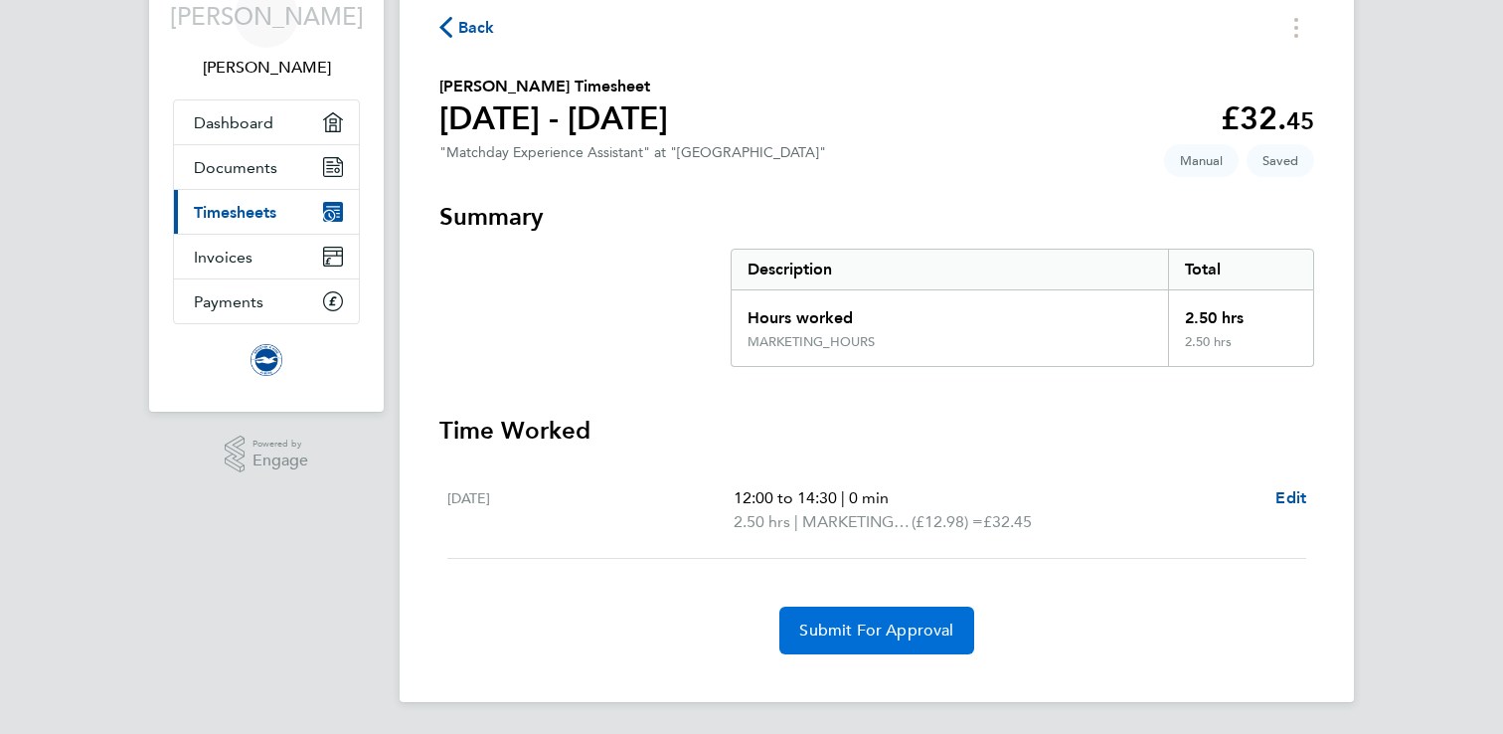
click at [868, 621] on span "Submit For Approval" at bounding box center [876, 630] width 154 height 20
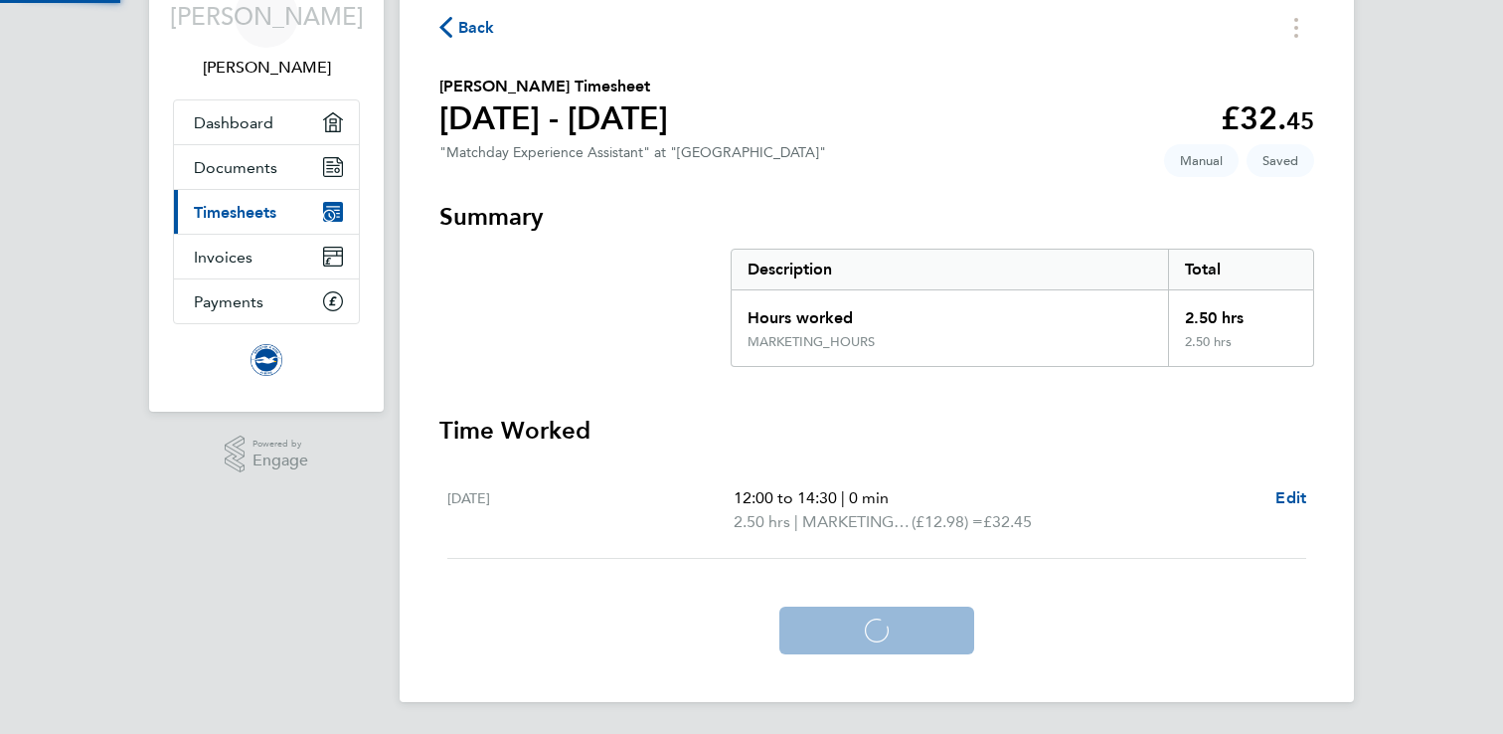
scroll to position [0, 0]
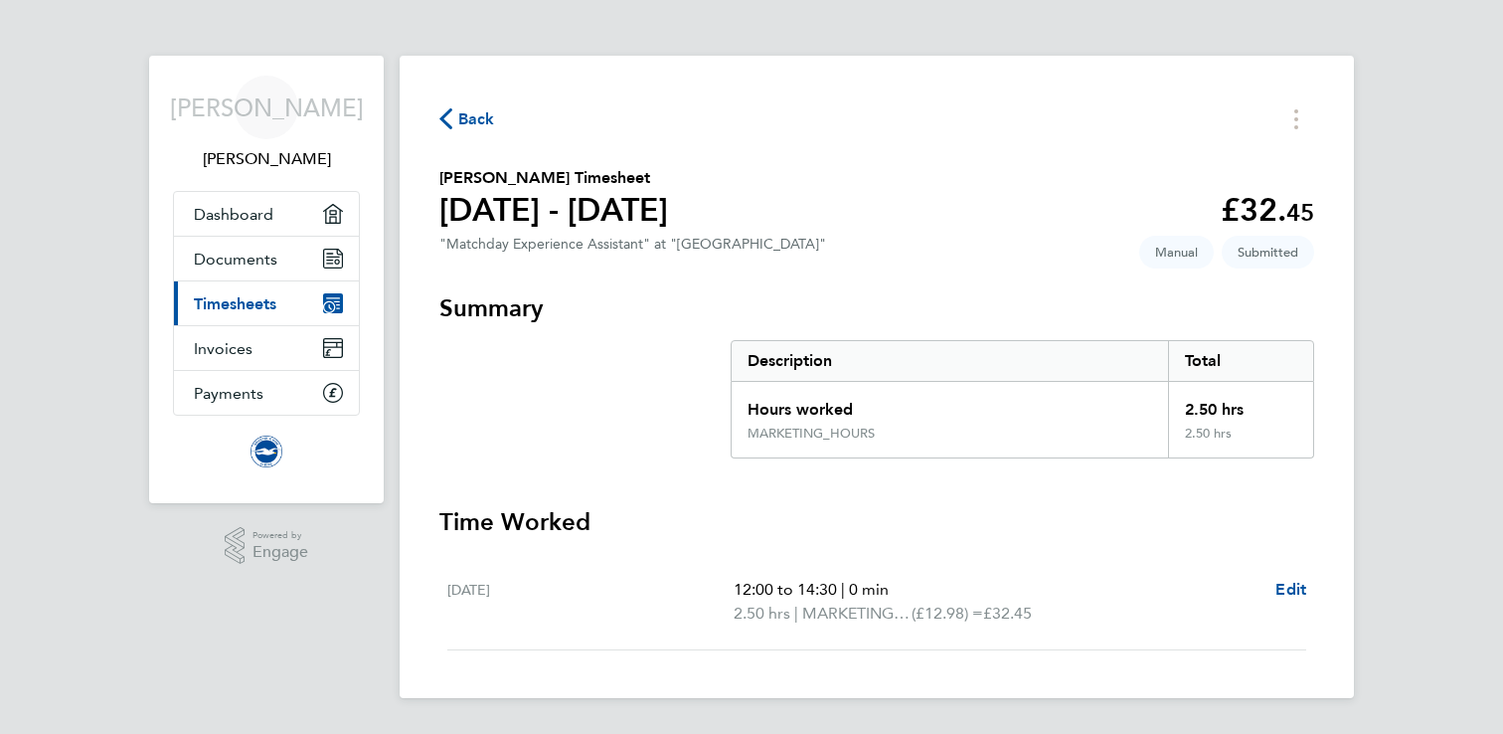
click at [454, 119] on span "Back" at bounding box center [467, 117] width 56 height 19
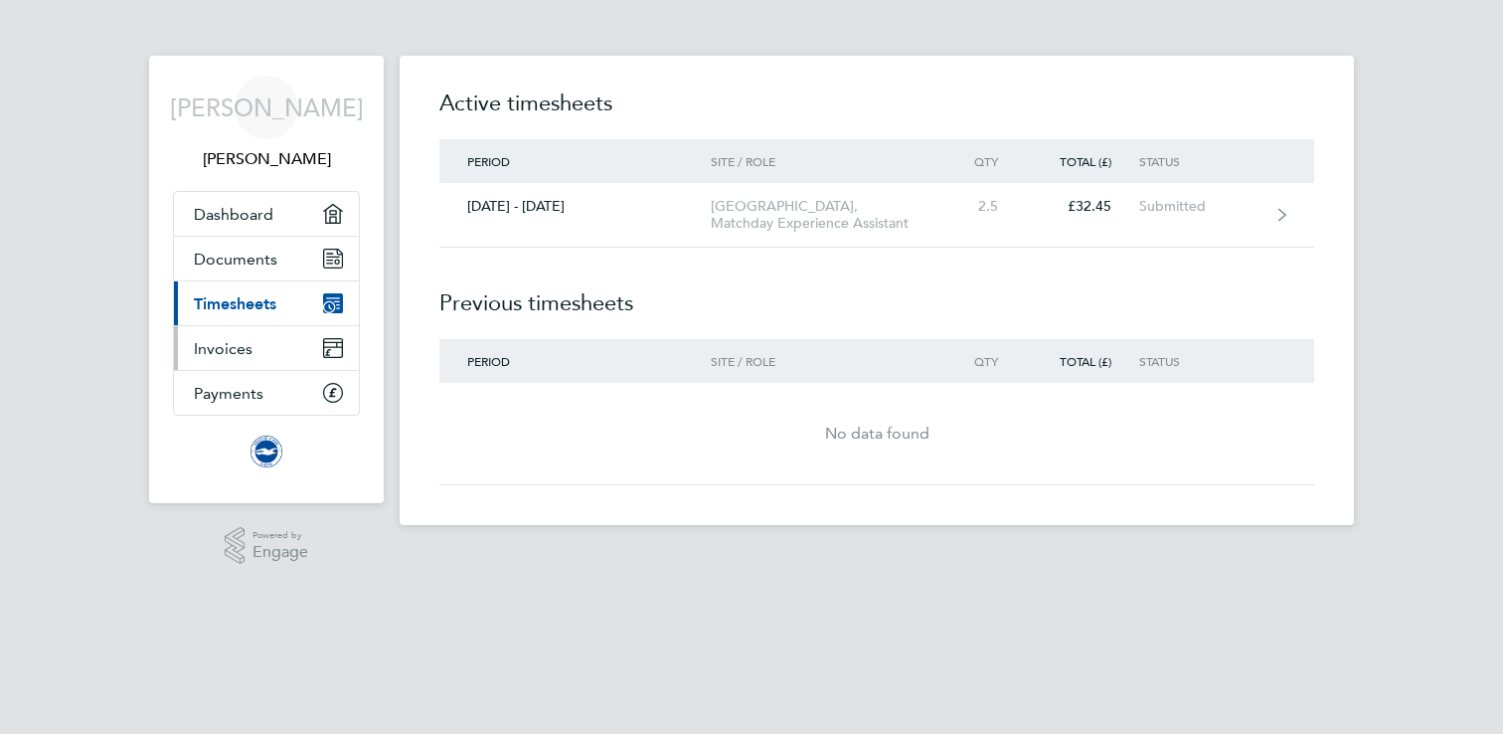
click at [206, 340] on span "Invoices" at bounding box center [223, 348] width 59 height 19
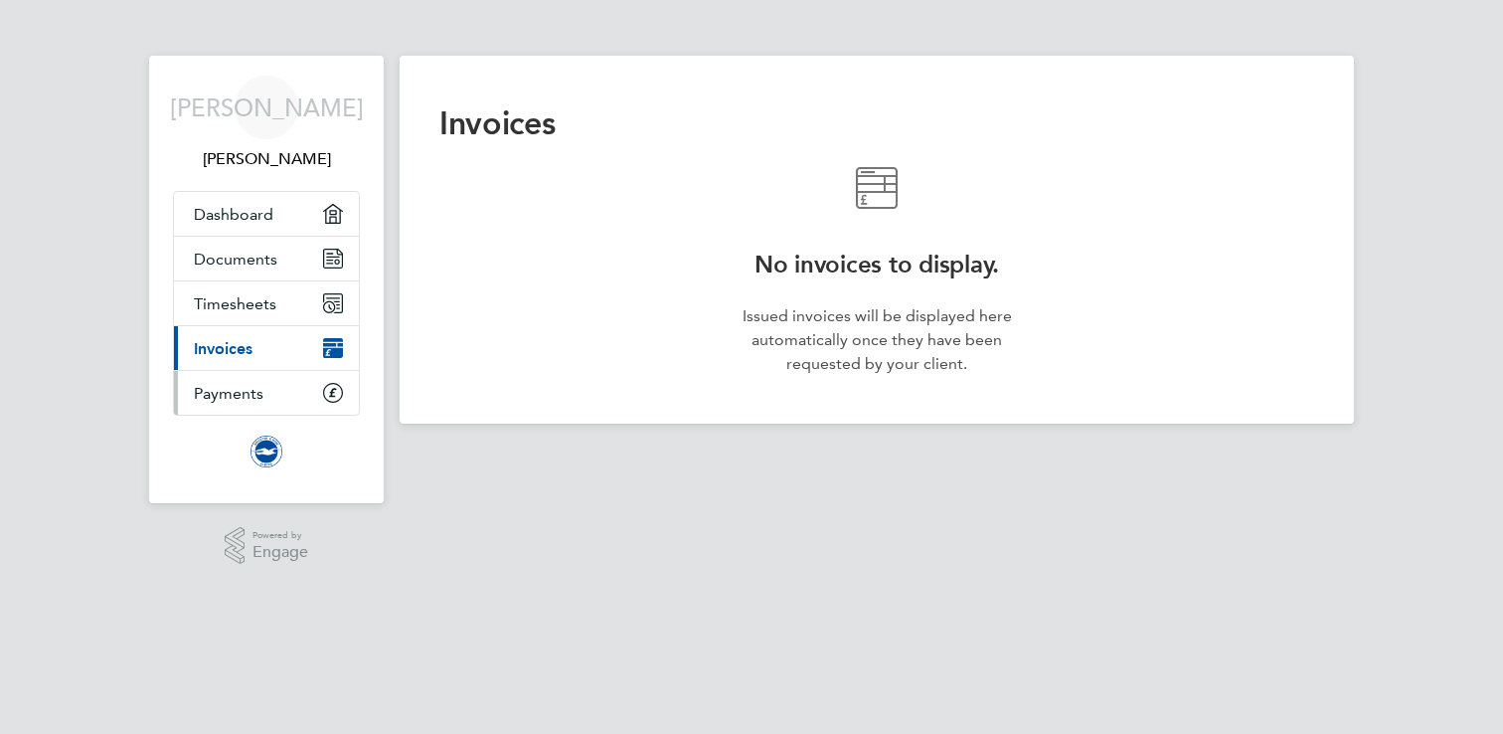
click at [210, 392] on span "Payments" at bounding box center [229, 393] width 70 height 19
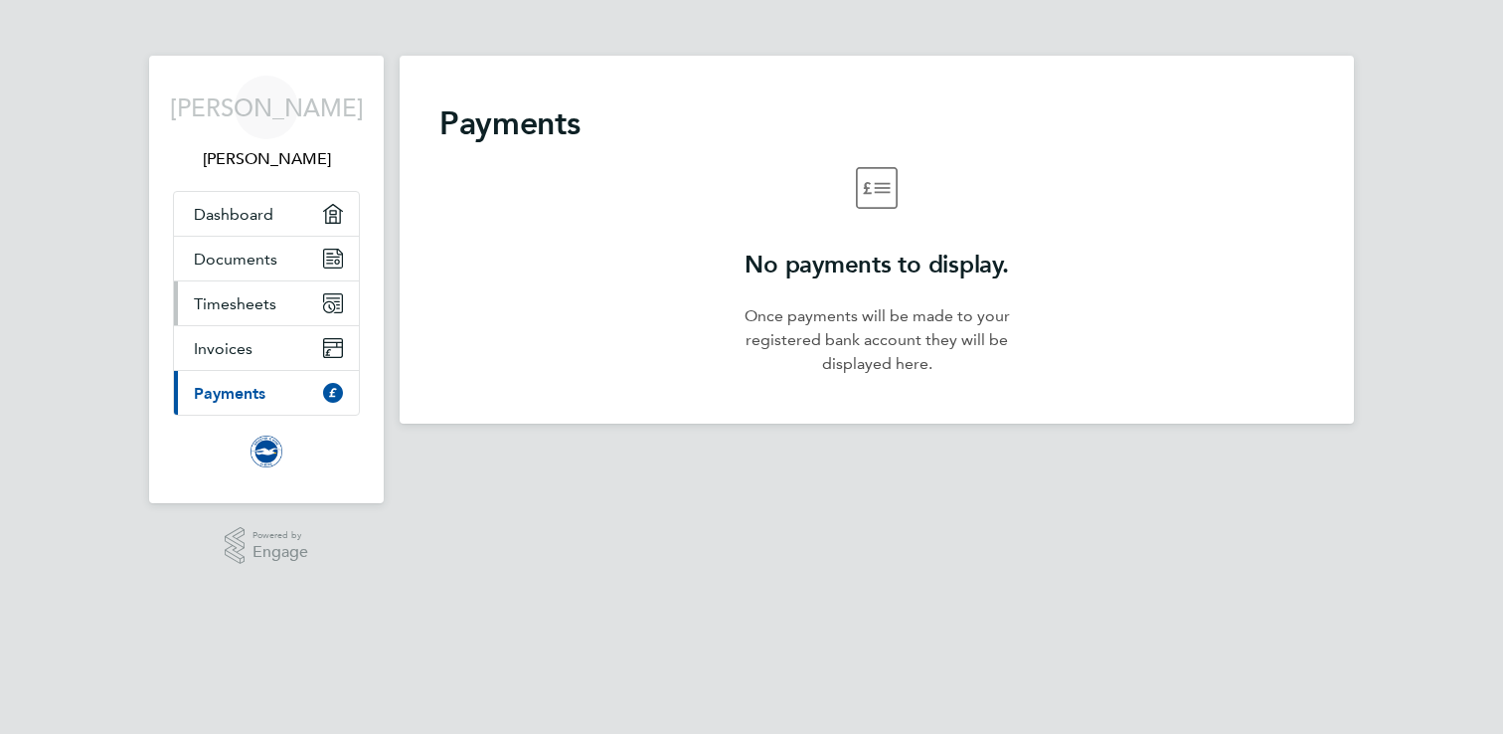
click at [272, 301] on span "Timesheets" at bounding box center [235, 303] width 83 height 19
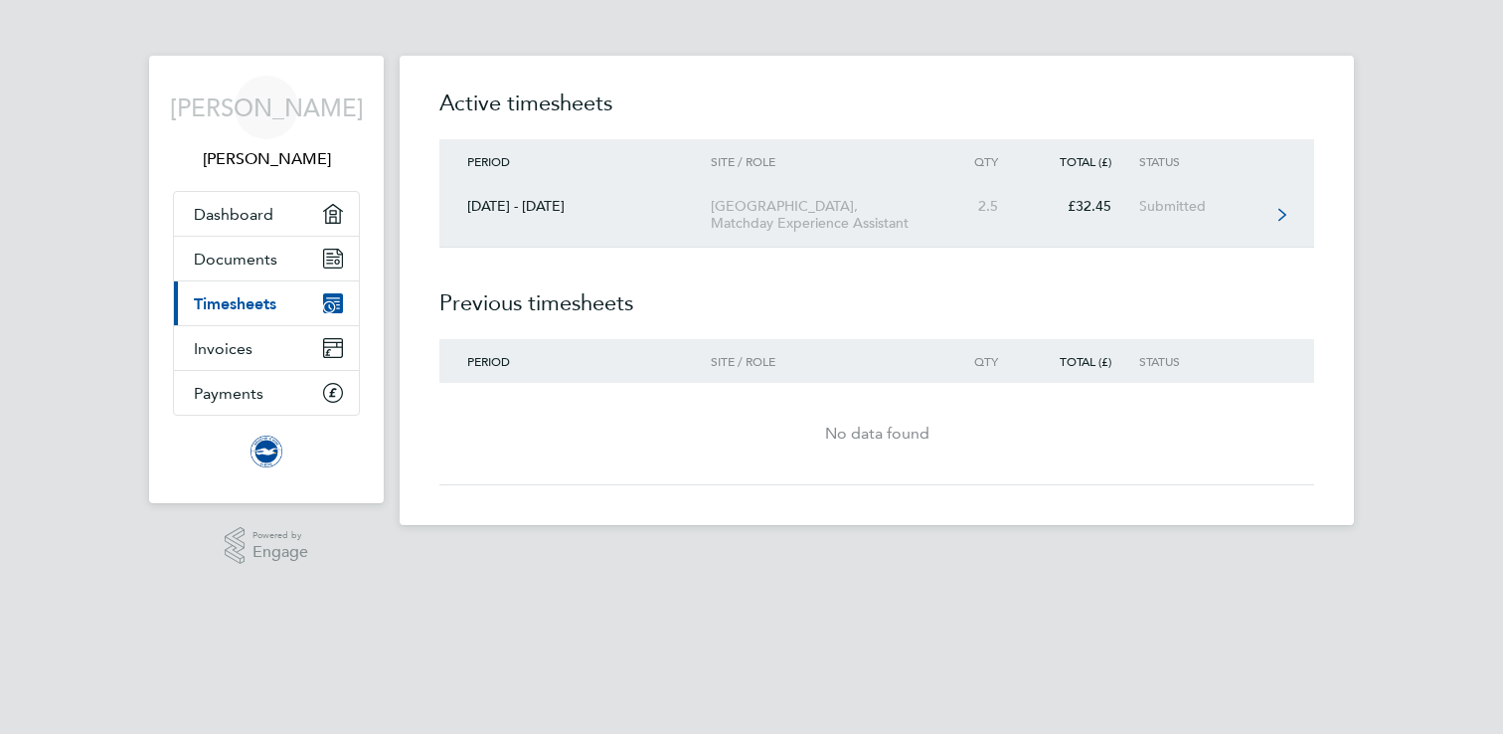
click at [1033, 226] on link "[DATE] - [DATE] [GEOGRAPHIC_DATA], Matchday Experience Assistant 2.5 £32.45 Sub…" at bounding box center [876, 215] width 875 height 65
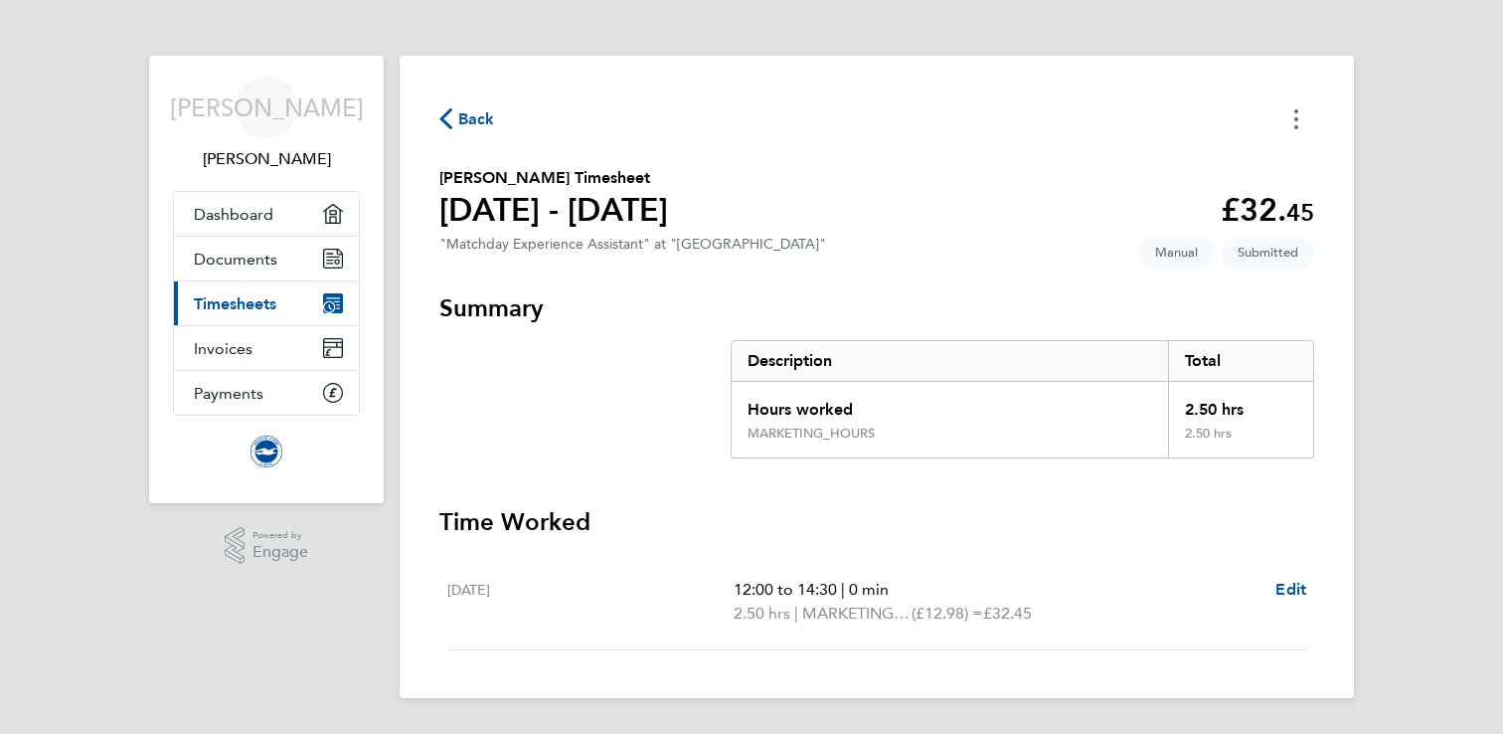
click at [1301, 122] on button "Timesheets Menu" at bounding box center [1296, 118] width 36 height 31
click at [1002, 90] on div "Back [PERSON_NAME] as absent [PERSON_NAME] Timesheet [DATE] - [DATE] £32. 45 "M…" at bounding box center [877, 377] width 954 height 642
click at [457, 104] on div "Back" at bounding box center [876, 118] width 875 height 31
click at [458, 114] on span "Back" at bounding box center [476, 119] width 37 height 24
